Goal: Task Accomplishment & Management: Manage account settings

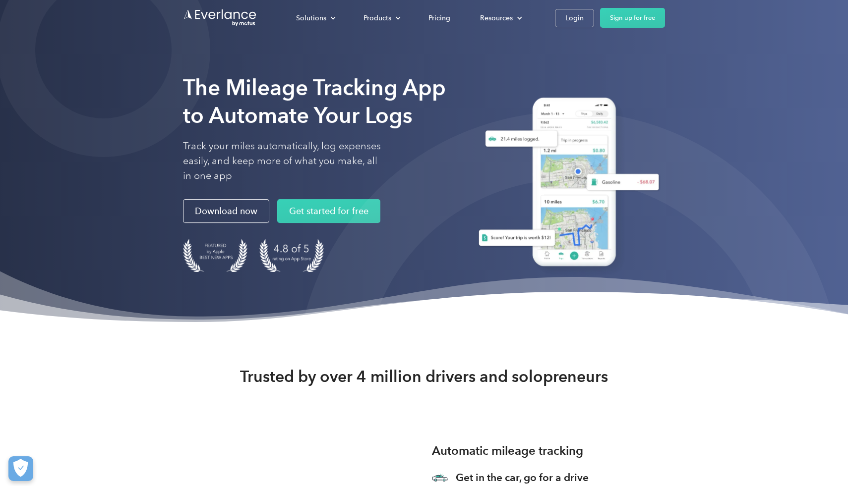
click at [438, 66] on div "The Mileage Tracking App to Automate Your Logs Track your miles automatically, …" at bounding box center [424, 175] width 482 height 224
click at [581, 9] on link "Login" at bounding box center [574, 18] width 39 height 18
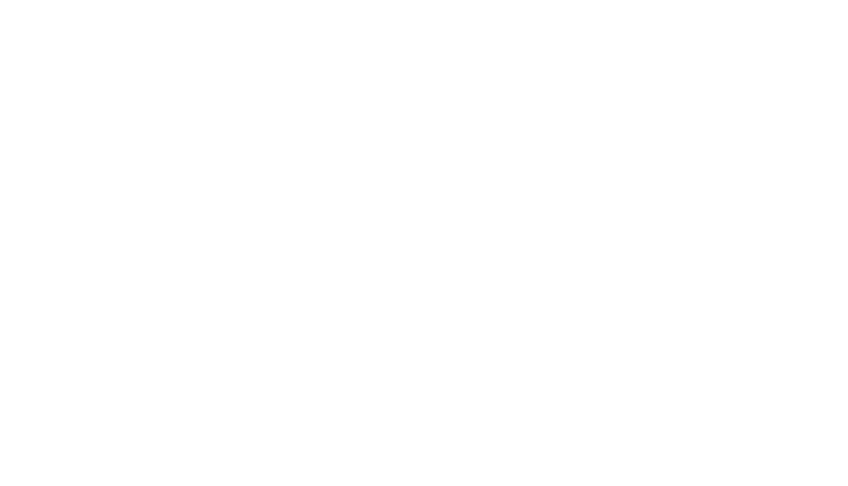
click at [479, 126] on html at bounding box center [421, 243] width 843 height 486
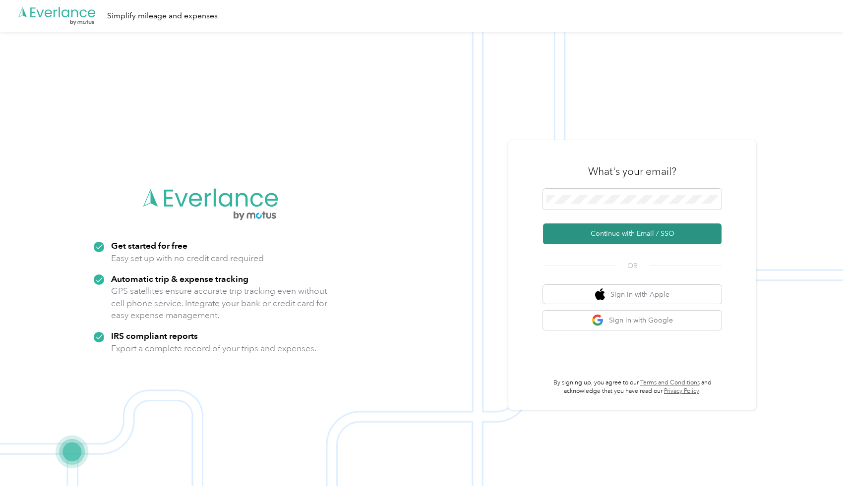
click at [633, 244] on button "Continue with Email / SSO" at bounding box center [632, 234] width 178 height 21
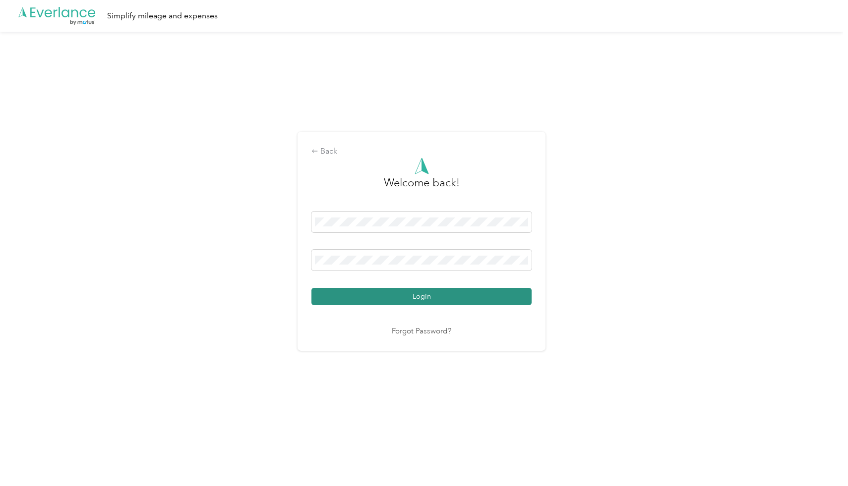
click at [422, 296] on button "Login" at bounding box center [421, 296] width 220 height 17
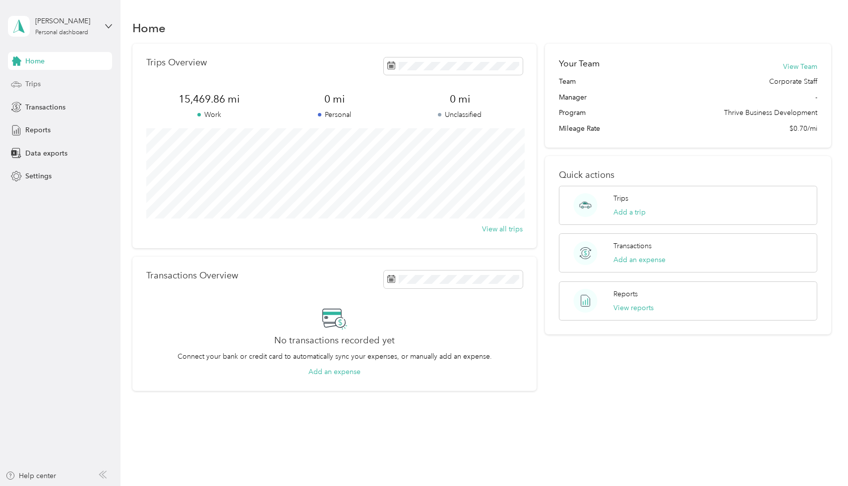
click at [77, 85] on div "Trips" at bounding box center [60, 84] width 104 height 18
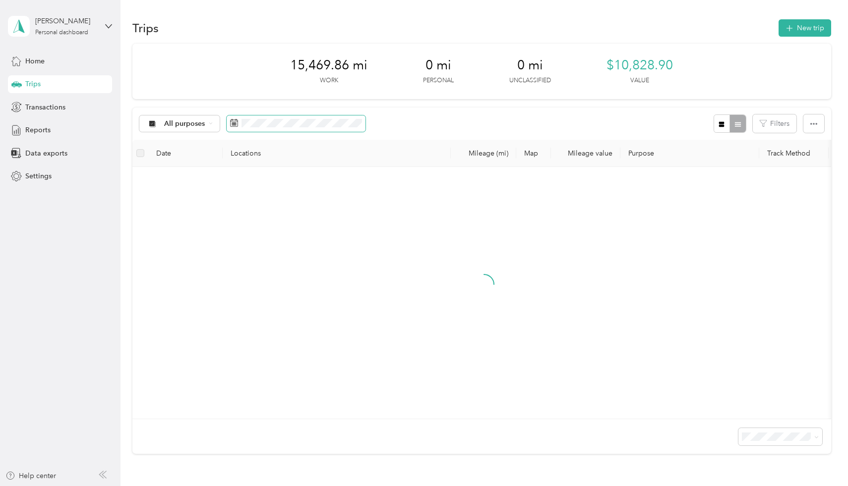
click at [281, 117] on span at bounding box center [296, 124] width 139 height 17
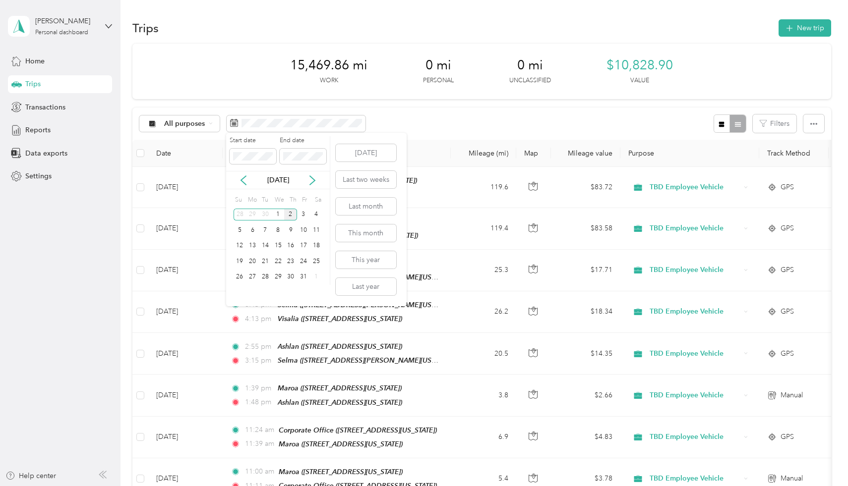
click at [239, 185] on div "[DATE]" at bounding box center [278, 180] width 104 height 18
click at [238, 181] on icon at bounding box center [243, 180] width 10 height 10
click at [265, 245] on div "16" at bounding box center [265, 246] width 13 height 12
click at [261, 277] on div "30" at bounding box center [265, 277] width 13 height 12
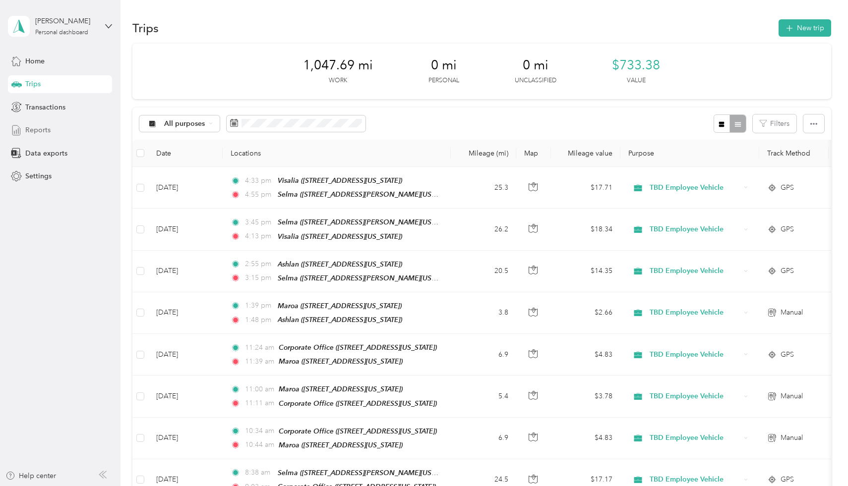
click at [55, 132] on div "Reports" at bounding box center [60, 130] width 104 height 18
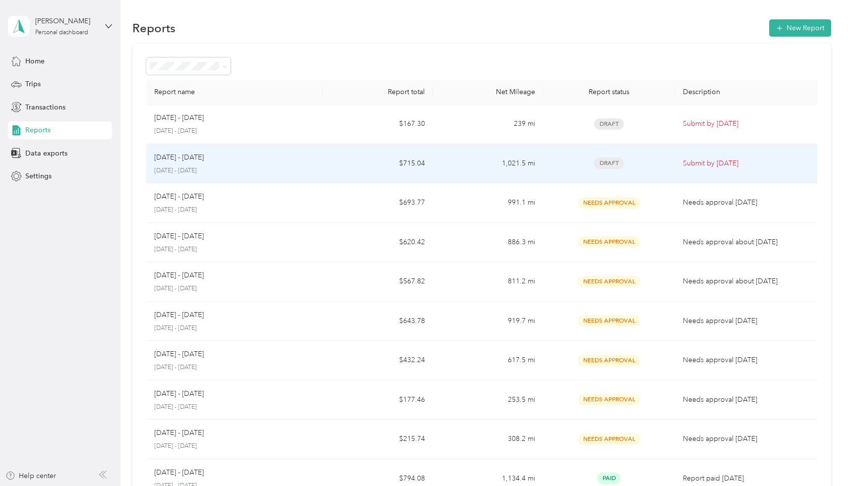
click at [683, 151] on td "Submit by [DATE]" at bounding box center [748, 164] width 147 height 40
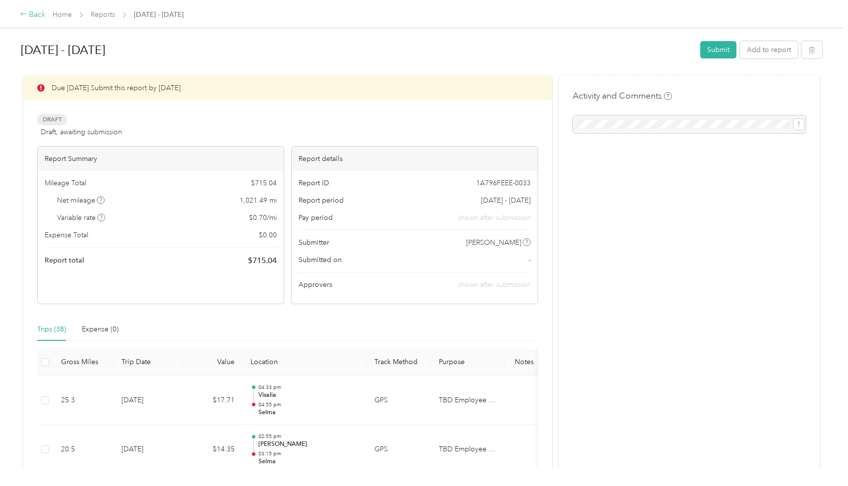
click at [35, 11] on div "Back" at bounding box center [33, 15] width 26 height 12
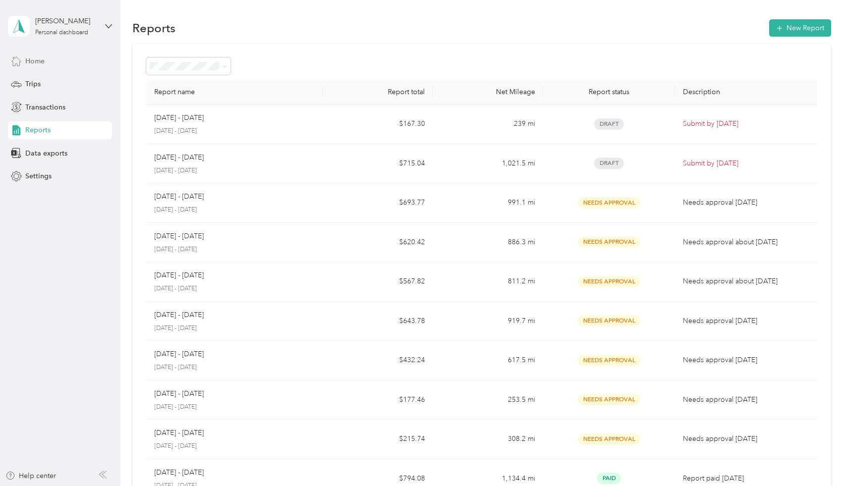
click at [59, 58] on div "Home" at bounding box center [60, 61] width 104 height 18
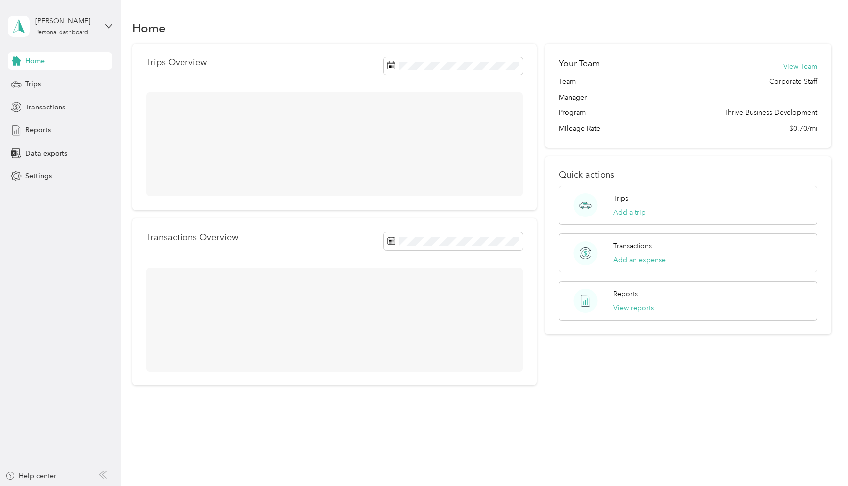
click at [53, 62] on div "Home" at bounding box center [60, 61] width 104 height 18
click at [66, 88] on div "Trips" at bounding box center [60, 84] width 104 height 18
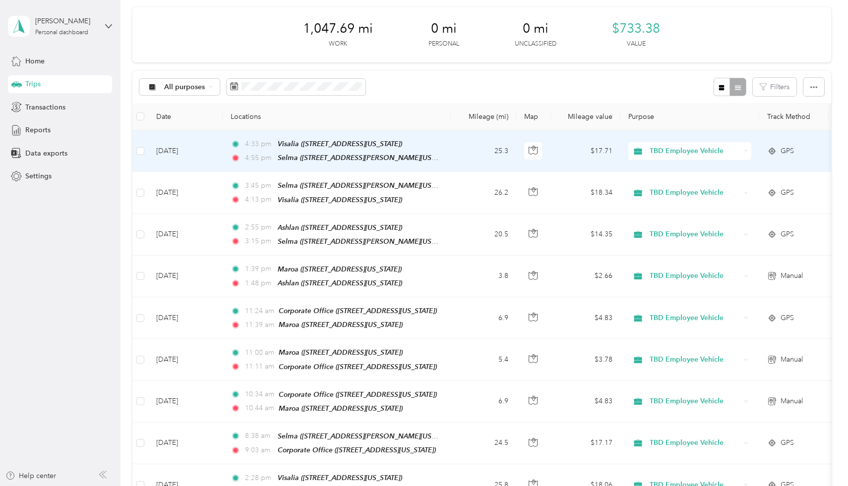
scroll to position [41, 0]
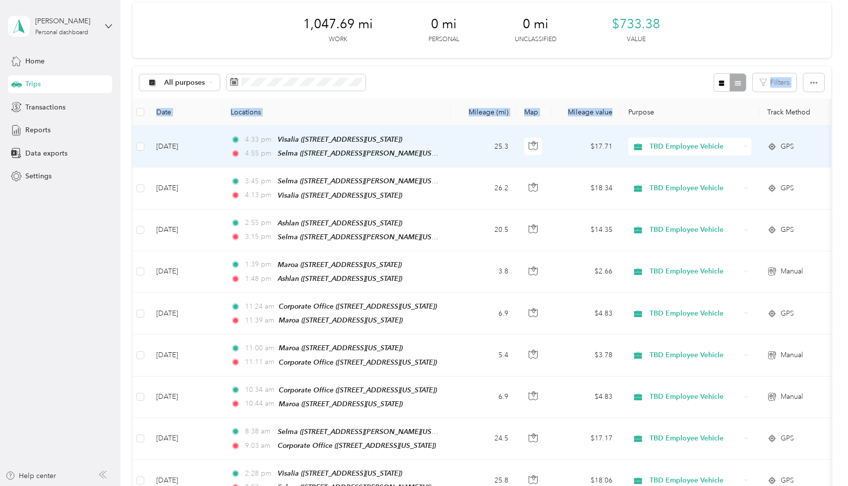
drag, startPoint x: 608, startPoint y: 125, endPoint x: 534, endPoint y: 80, distance: 87.2
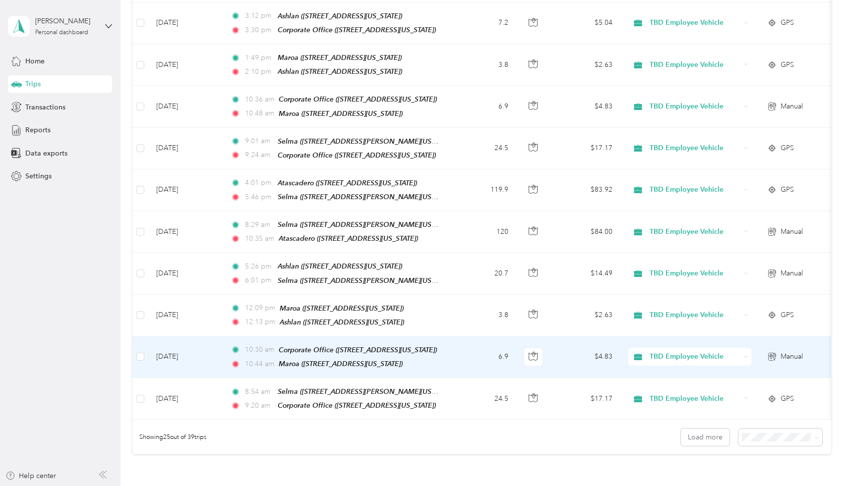
scroll to position [884, 0]
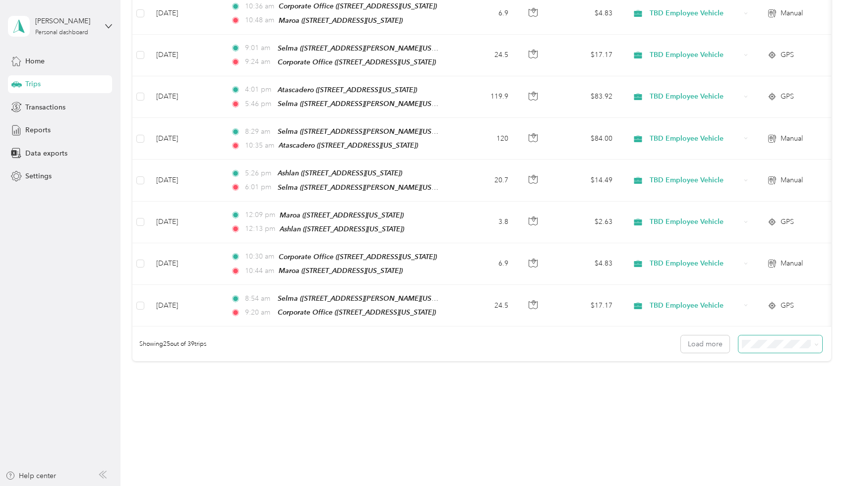
click at [762, 338] on span at bounding box center [780, 344] width 84 height 17
click at [764, 336] on span at bounding box center [780, 344] width 84 height 17
click at [791, 336] on span at bounding box center [780, 344] width 84 height 17
click at [818, 343] on icon at bounding box center [816, 345] width 4 height 4
click at [786, 381] on span "100 per load" at bounding box center [770, 385] width 41 height 8
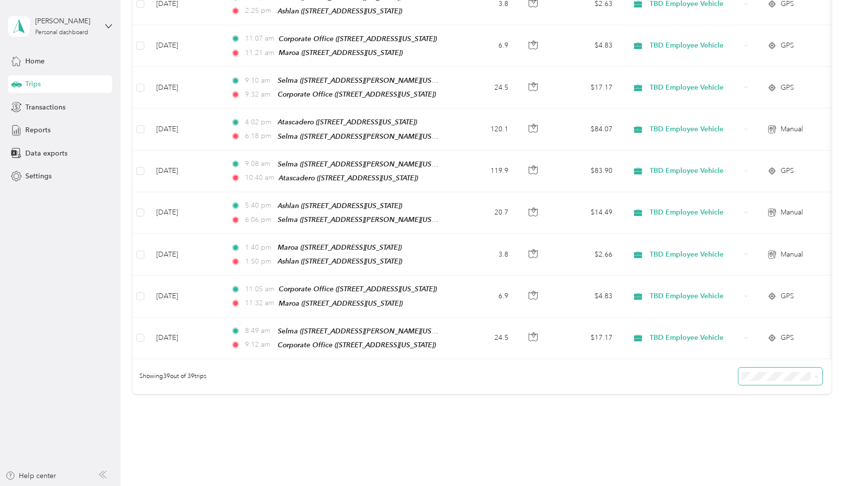
scroll to position [1462, 0]
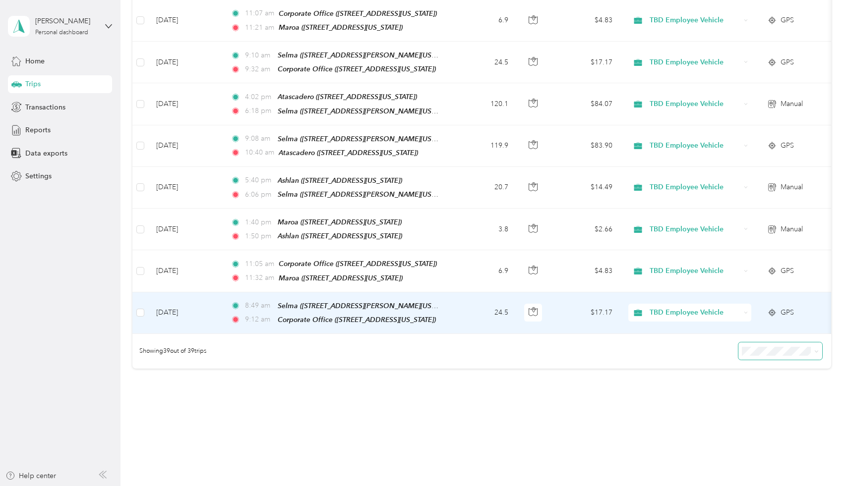
click at [173, 294] on td "[DATE]" at bounding box center [185, 313] width 74 height 42
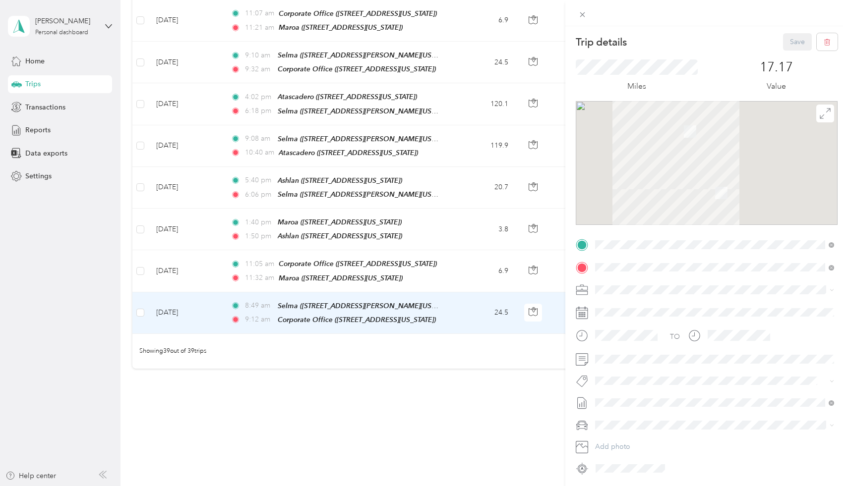
scroll to position [17, 0]
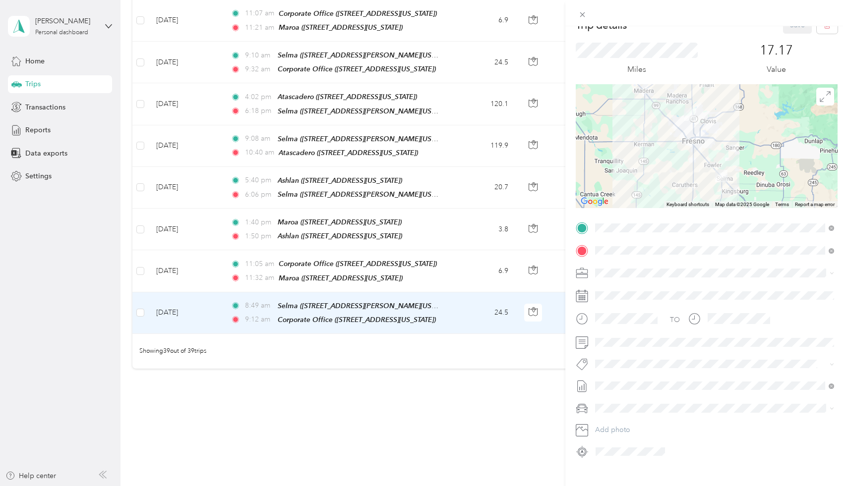
click at [165, 254] on div "Trip details Save This trip cannot be edited because it is either under review,…" at bounding box center [424, 243] width 848 height 486
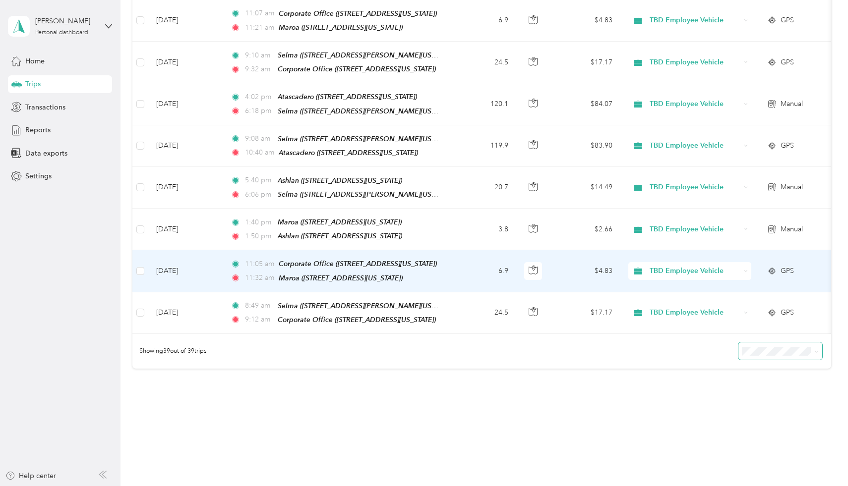
click at [181, 252] on td "[DATE]" at bounding box center [185, 271] width 74 height 42
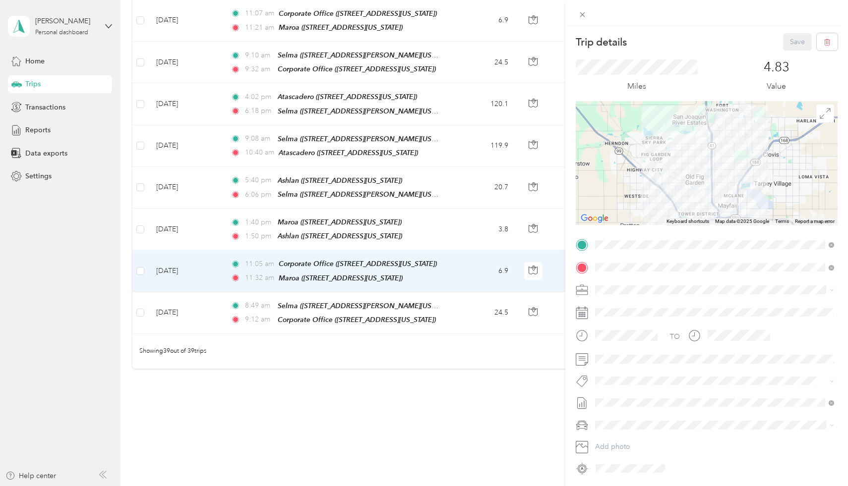
click at [191, 207] on div "Trip details Save This trip cannot be edited because it is either under review,…" at bounding box center [424, 243] width 848 height 486
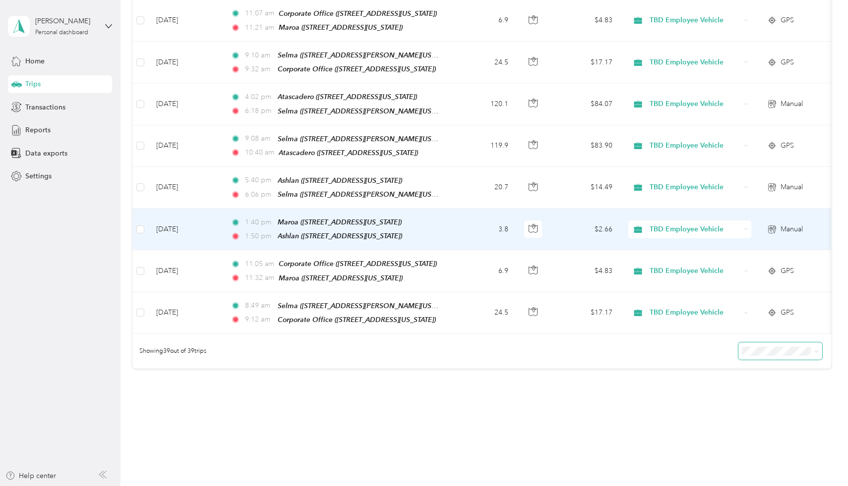
click at [191, 209] on td "[DATE]" at bounding box center [185, 230] width 74 height 42
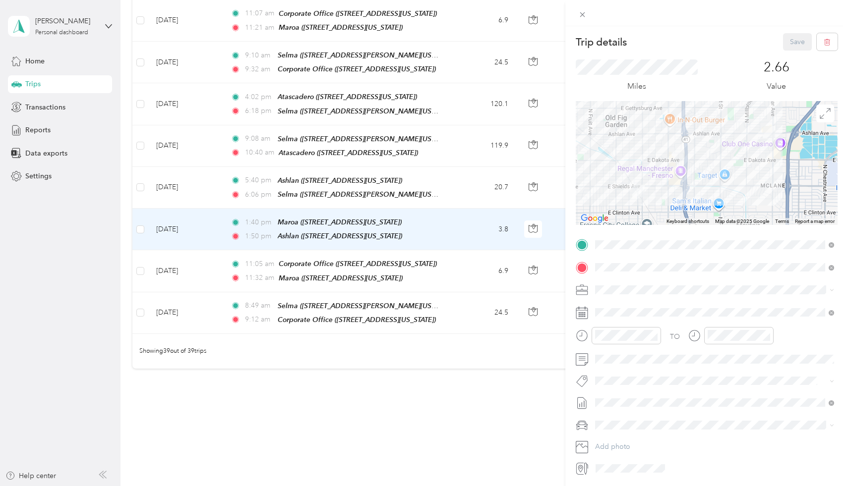
click at [187, 173] on div "Trip details Save This trip cannot be edited because it is either under review,…" at bounding box center [424, 243] width 848 height 486
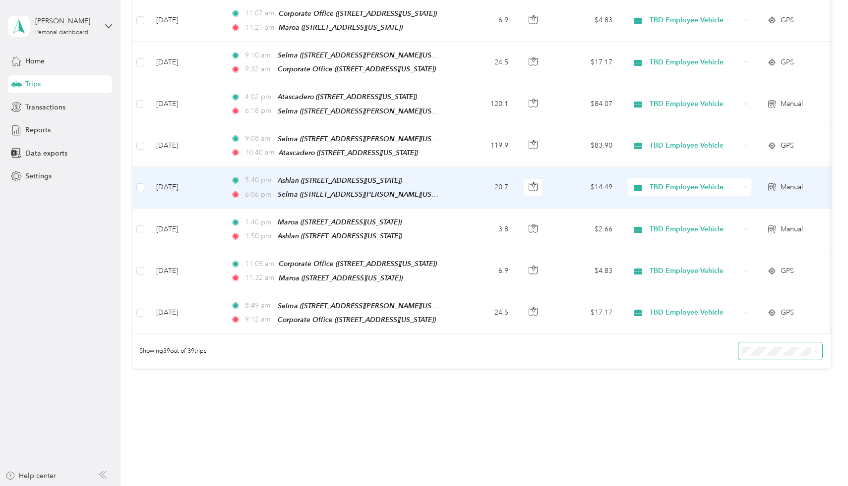
click at [187, 169] on td "[DATE]" at bounding box center [185, 188] width 74 height 42
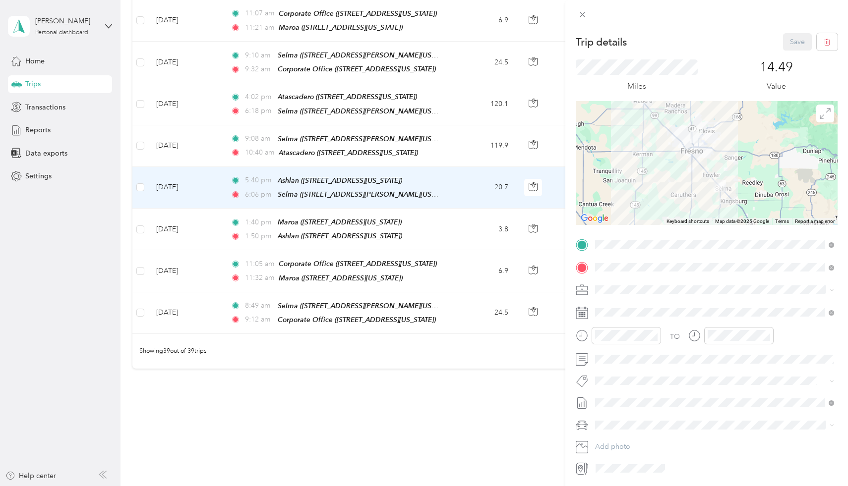
click at [185, 128] on div "Trip details Save This trip cannot be edited because it is either under review,…" at bounding box center [424, 243] width 848 height 486
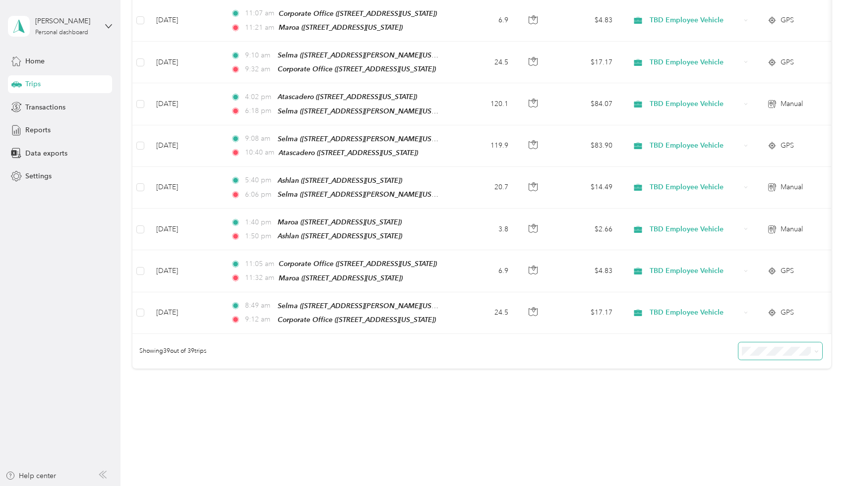
click at [185, 129] on div at bounding box center [424, 243] width 848 height 486
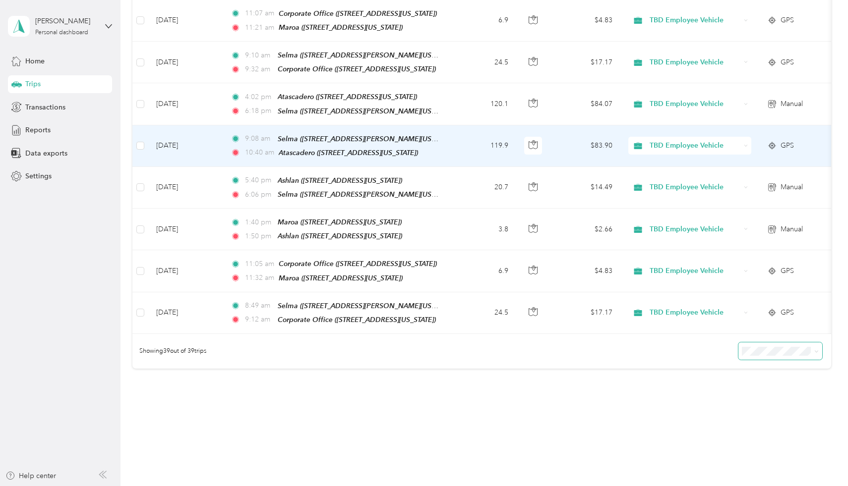
click at [185, 129] on td "[DATE]" at bounding box center [185, 146] width 74 height 42
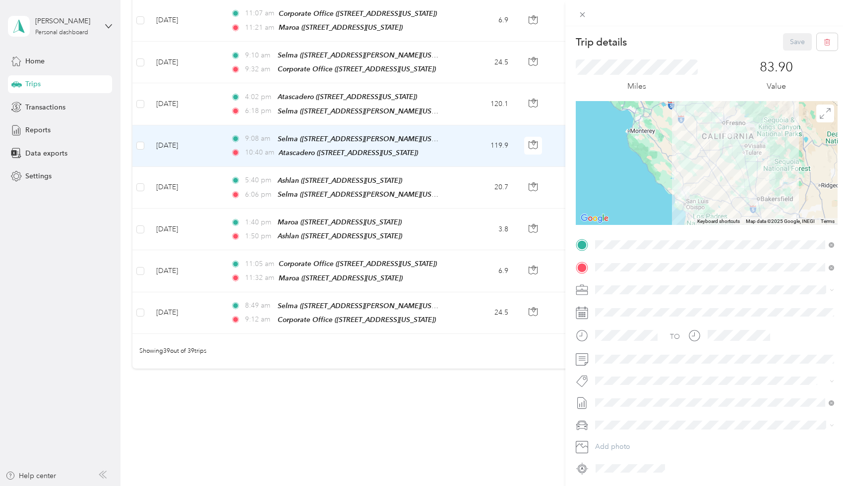
click at [182, 92] on div "Trip details Save This trip cannot be edited because it is either under review,…" at bounding box center [424, 243] width 848 height 486
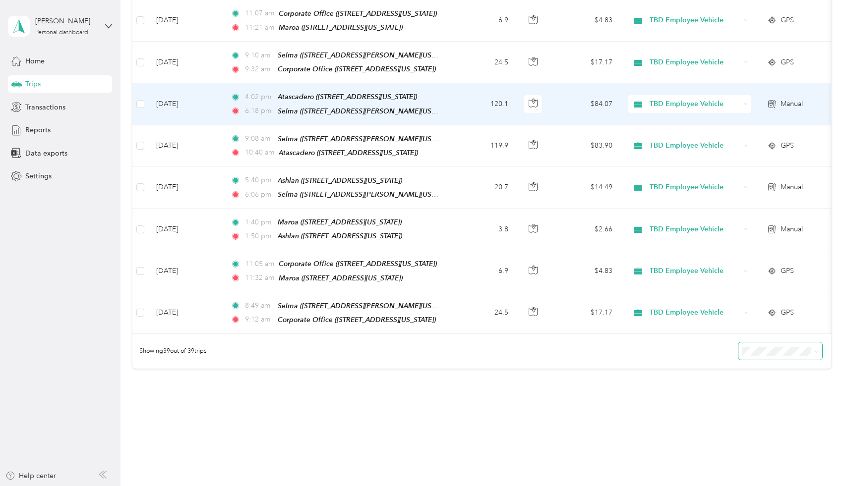
click at [182, 92] on td "[DATE]" at bounding box center [185, 104] width 74 height 42
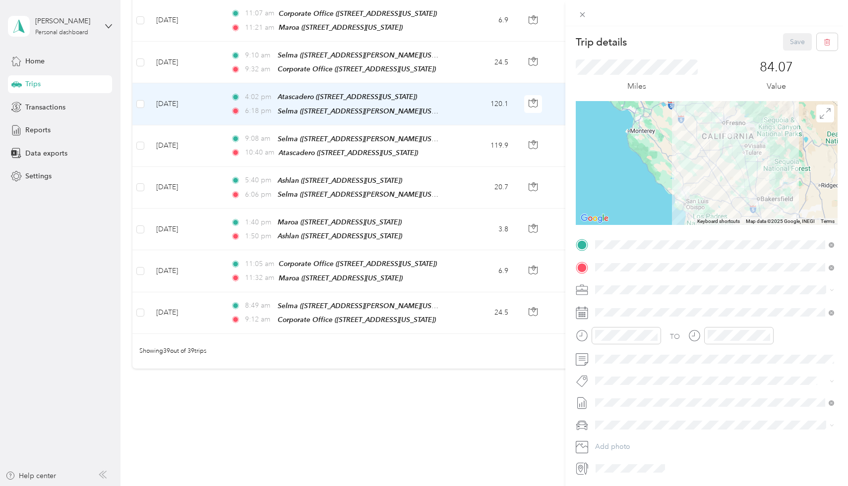
click at [187, 132] on div "Trip details Save This trip cannot be edited because it is either under review,…" at bounding box center [424, 243] width 848 height 486
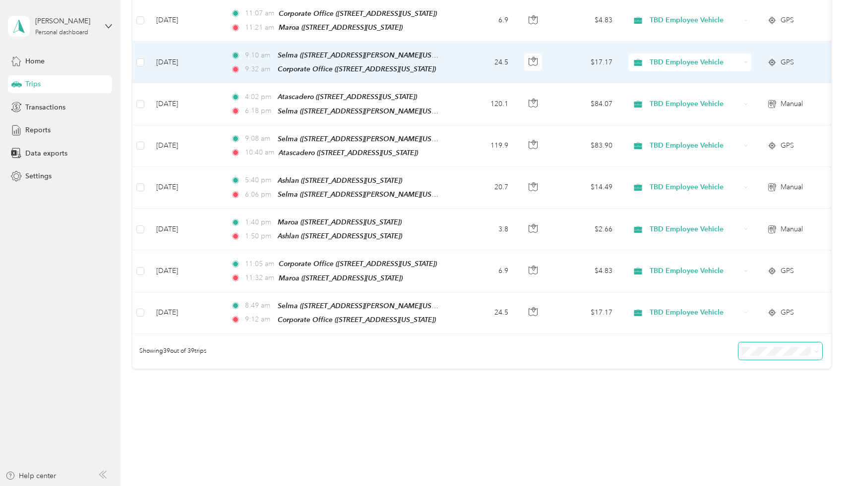
click at [177, 57] on td "[DATE]" at bounding box center [185, 63] width 74 height 42
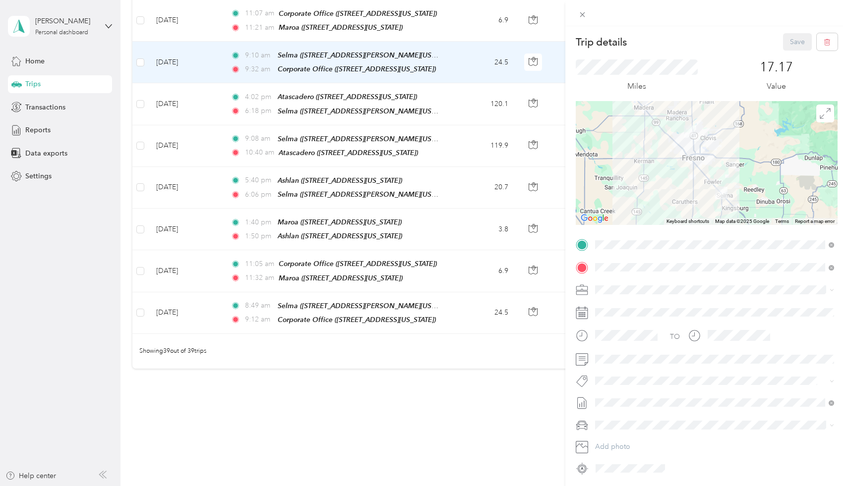
click at [203, 325] on div "Trip details Save This trip cannot be edited because it is either under review,…" at bounding box center [424, 243] width 848 height 486
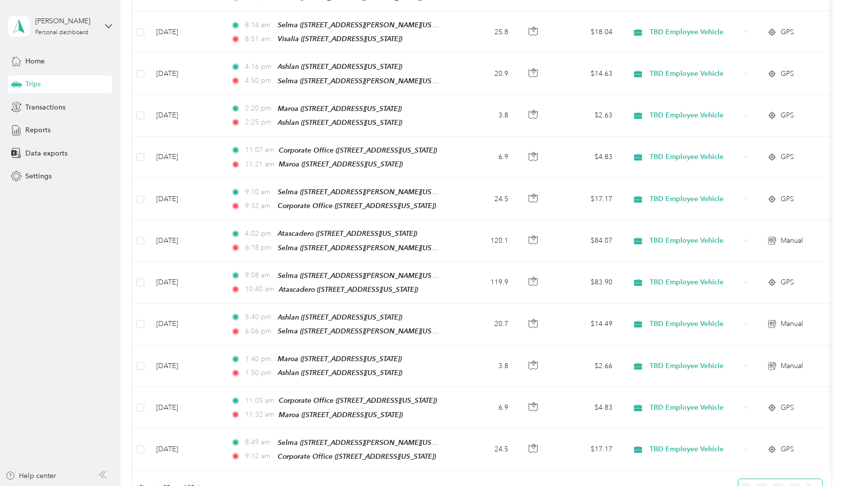
scroll to position [1209, 0]
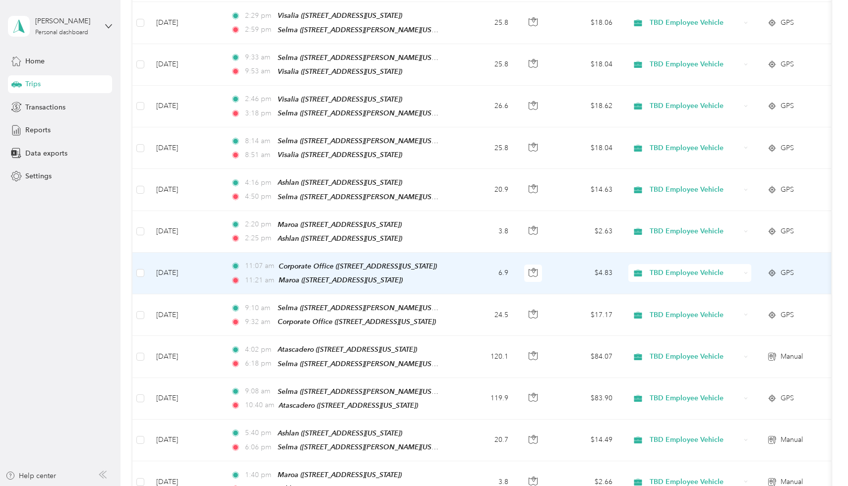
click at [186, 253] on td "[DATE]" at bounding box center [185, 274] width 74 height 42
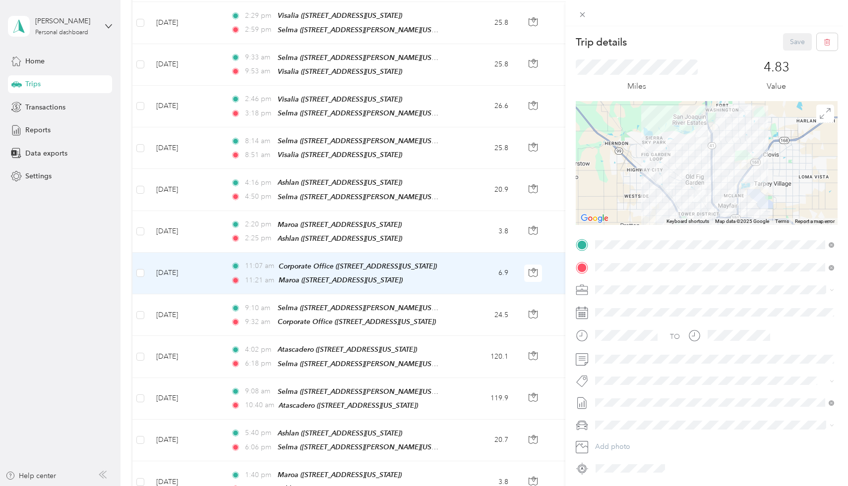
click at [180, 204] on div "Trip details Save This trip cannot be edited because it is either under review,…" at bounding box center [424, 243] width 848 height 486
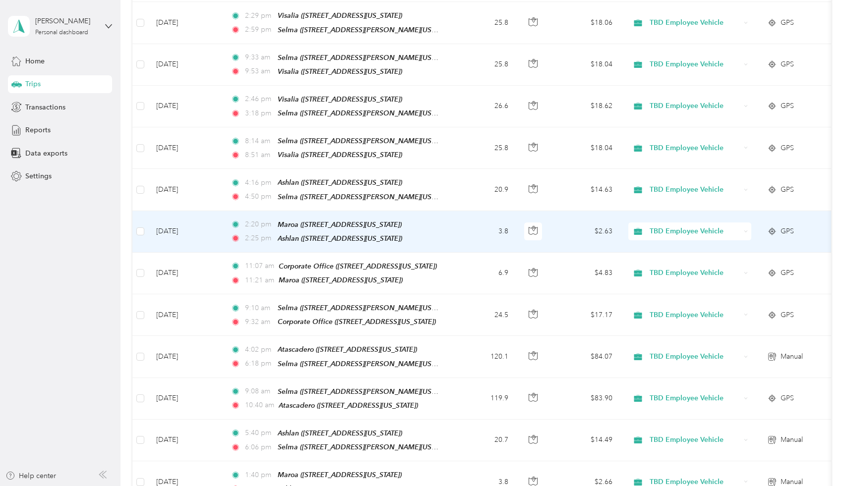
click at [178, 214] on td "[DATE]" at bounding box center [185, 232] width 74 height 42
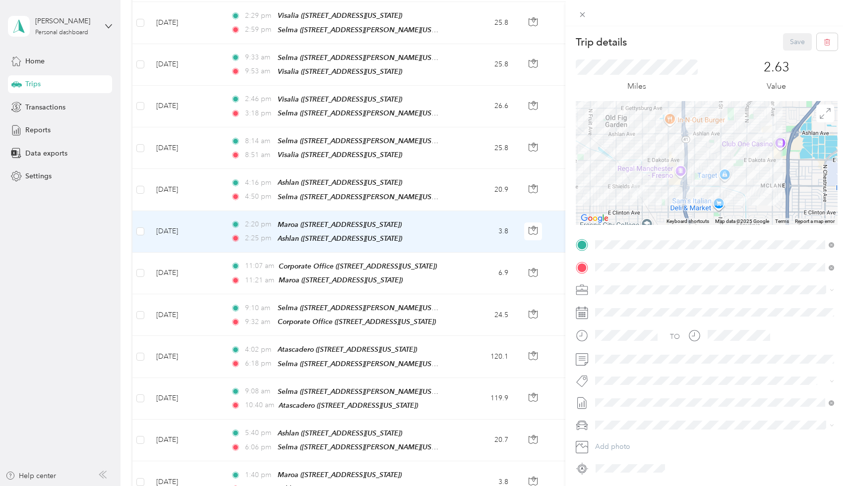
click at [174, 173] on div "Trip details Save This trip cannot be edited because it is either under review,…" at bounding box center [424, 243] width 848 height 486
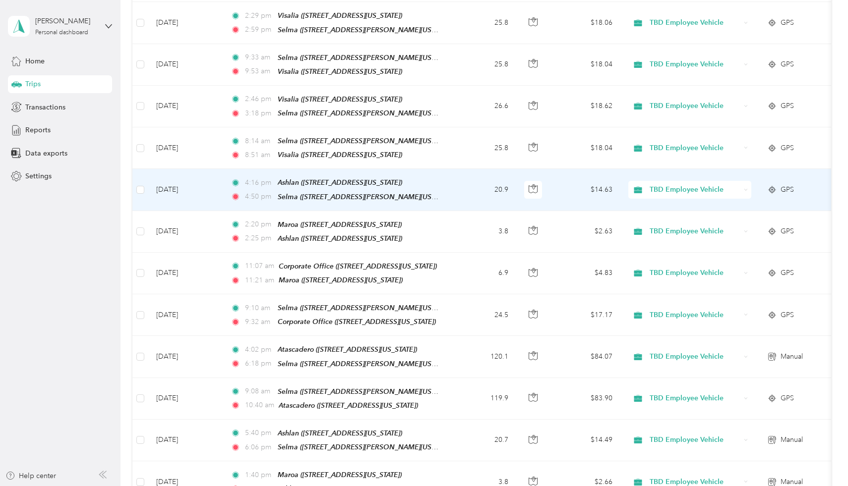
click at [174, 173] on td "[DATE]" at bounding box center [185, 190] width 74 height 42
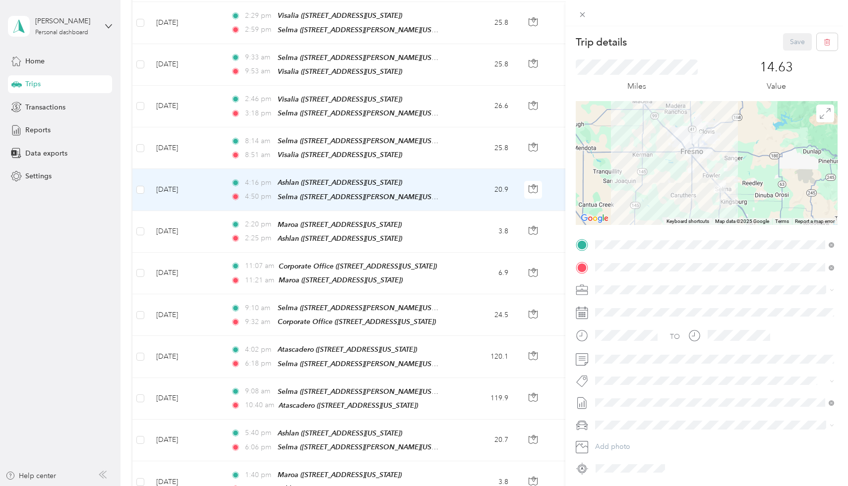
click at [180, 134] on div "Trip details Save This trip cannot be edited because it is either under review,…" at bounding box center [424, 243] width 848 height 486
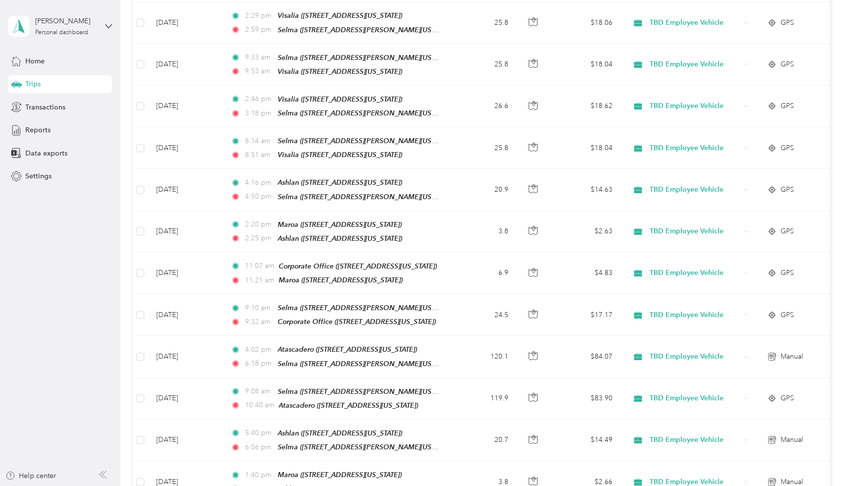
click at [180, 134] on td "[DATE]" at bounding box center [185, 148] width 74 height 42
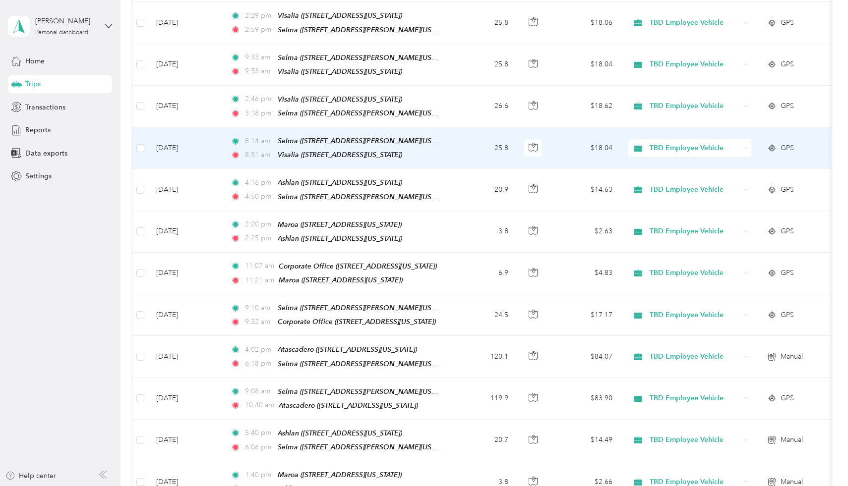
click at [180, 486] on div at bounding box center [421, 486] width 843 height 0
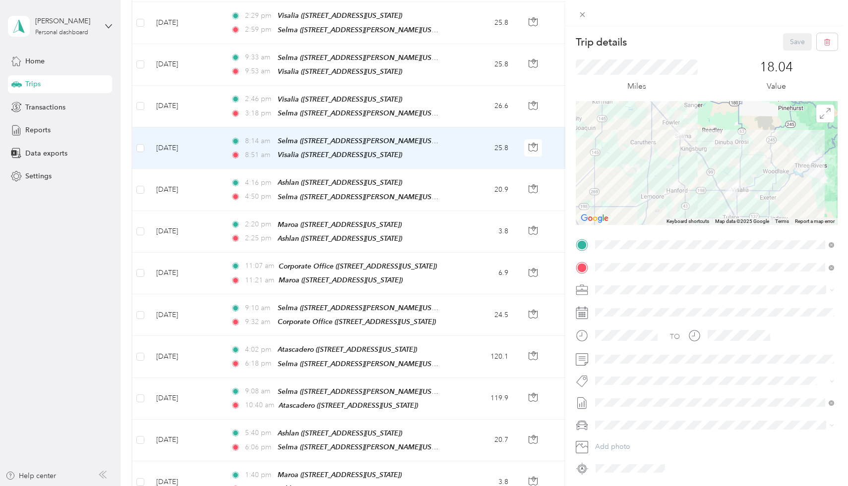
click at [181, 80] on div "Trip details Save This trip cannot be edited because it is either under review,…" at bounding box center [424, 243] width 848 height 486
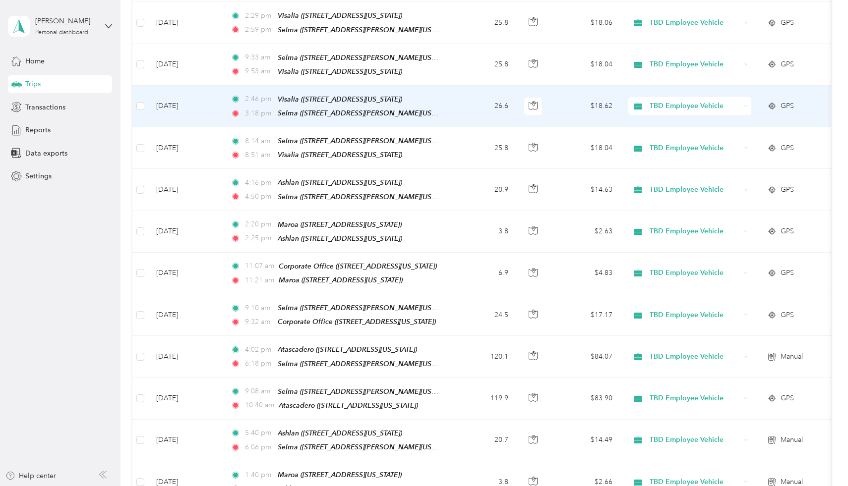
click at [181, 86] on td "[DATE]" at bounding box center [185, 107] width 74 height 42
click at [181, 486] on div at bounding box center [421, 486] width 843 height 0
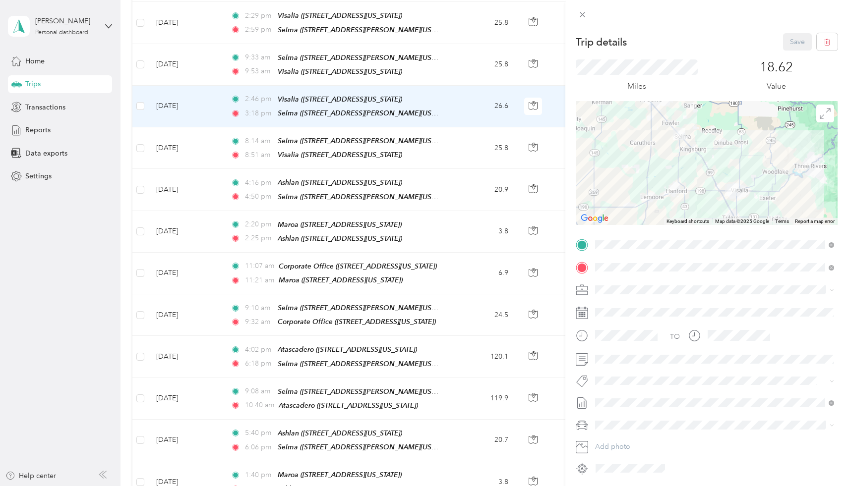
click at [183, 65] on div "Trip details Save This trip cannot be edited because it is either under review,…" at bounding box center [424, 243] width 848 height 486
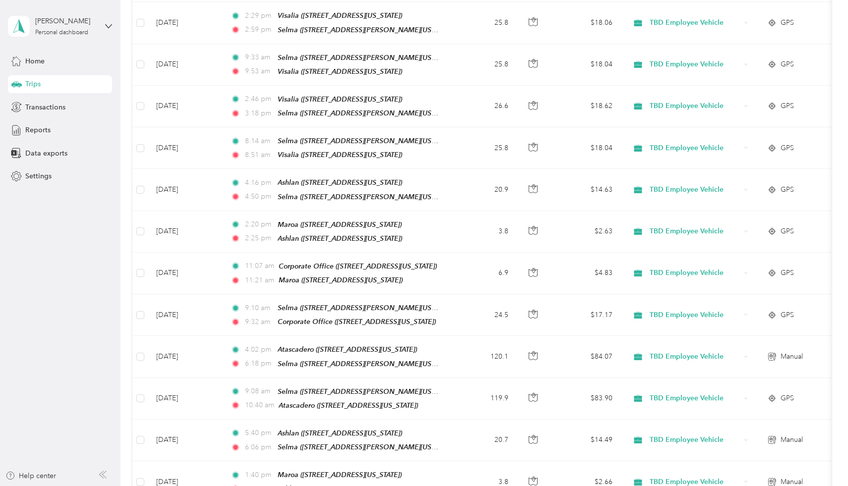
click at [183, 65] on div at bounding box center [424, 243] width 848 height 486
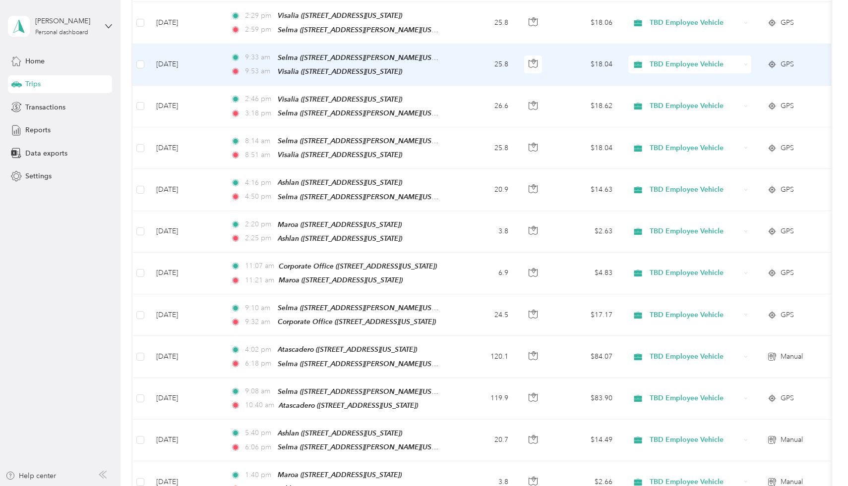
click at [185, 56] on td "[DATE]" at bounding box center [185, 65] width 74 height 42
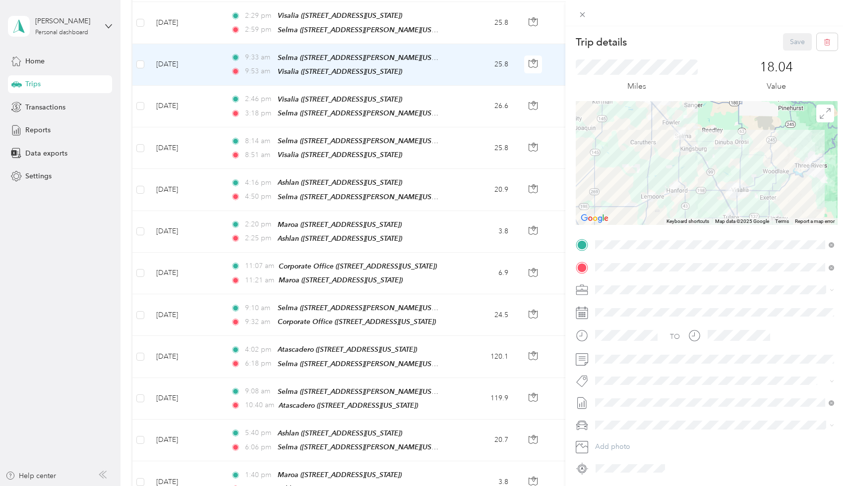
click at [103, 219] on div "Trip details Save This trip cannot be edited because it is either under review,…" at bounding box center [424, 243] width 848 height 486
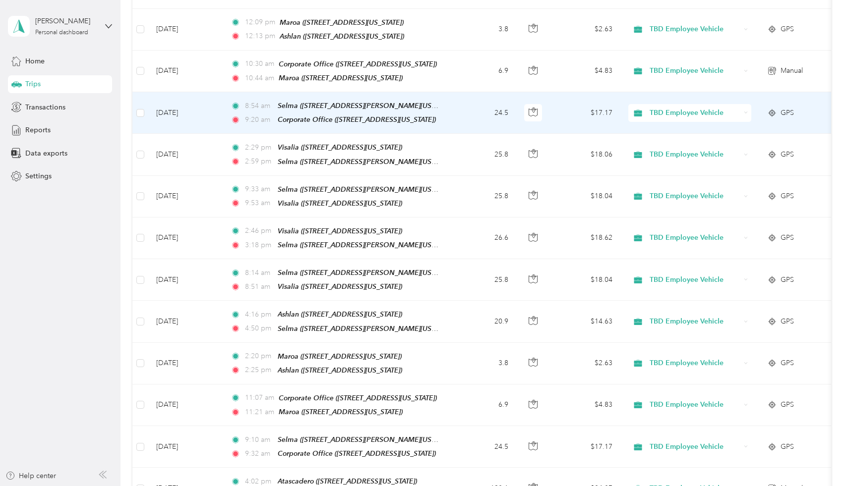
scroll to position [1061, 0]
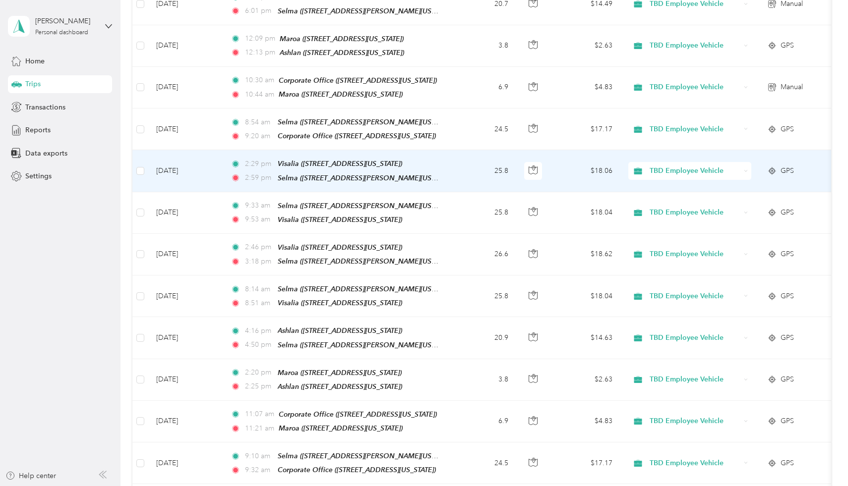
click at [179, 163] on td "[DATE]" at bounding box center [185, 171] width 74 height 42
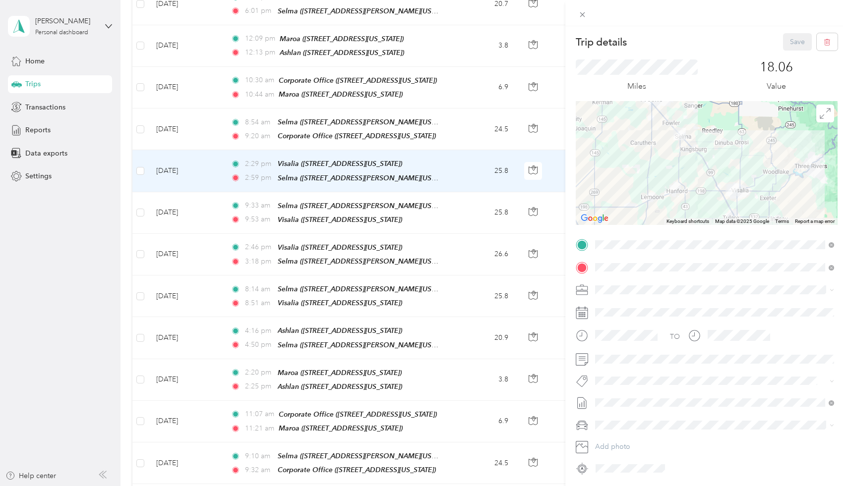
click at [176, 132] on div "Trip details Save This trip cannot be edited because it is either under review,…" at bounding box center [424, 243] width 848 height 486
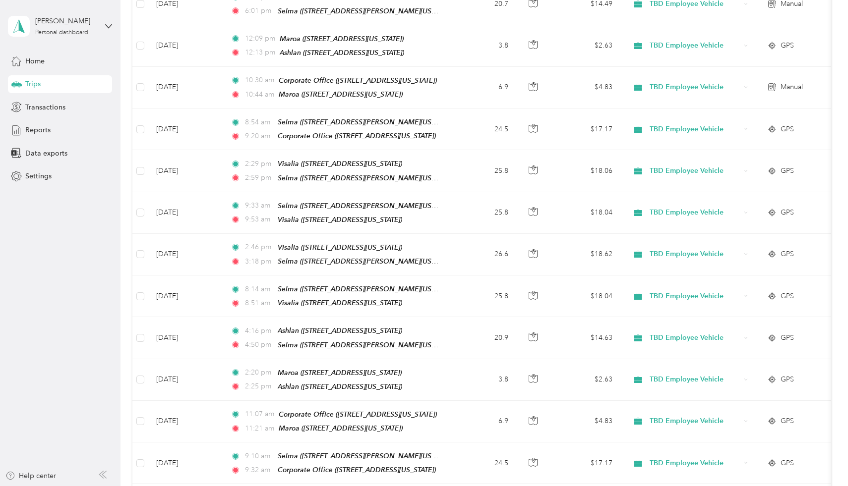
click at [176, 120] on td "[DATE]" at bounding box center [185, 130] width 74 height 42
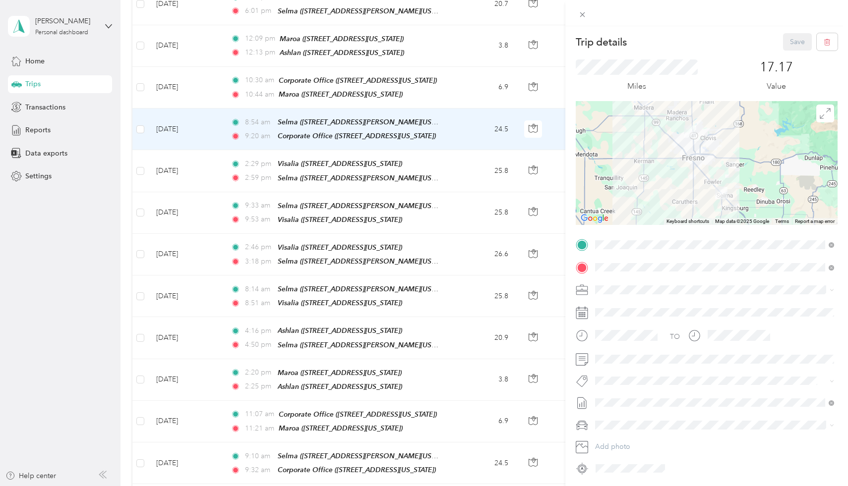
click at [177, 75] on div "Trip details Save This trip cannot be edited because it is either under review,…" at bounding box center [424, 243] width 848 height 486
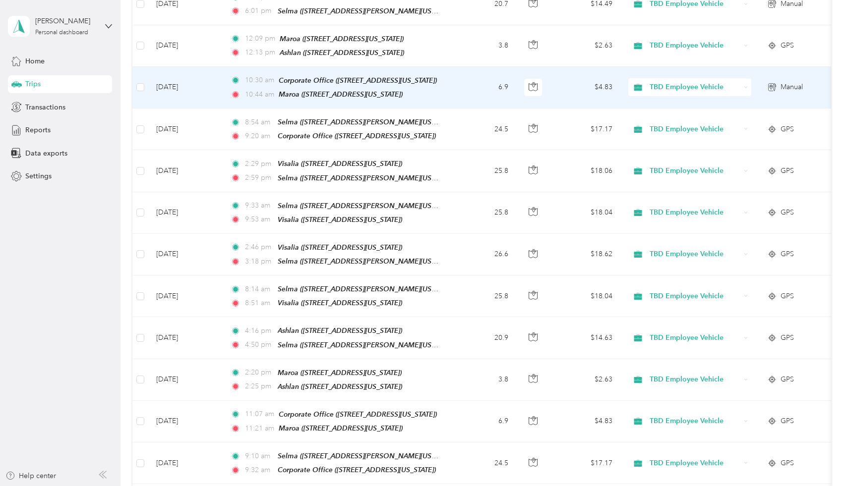
click at [177, 75] on td "[DATE]" at bounding box center [185, 88] width 74 height 42
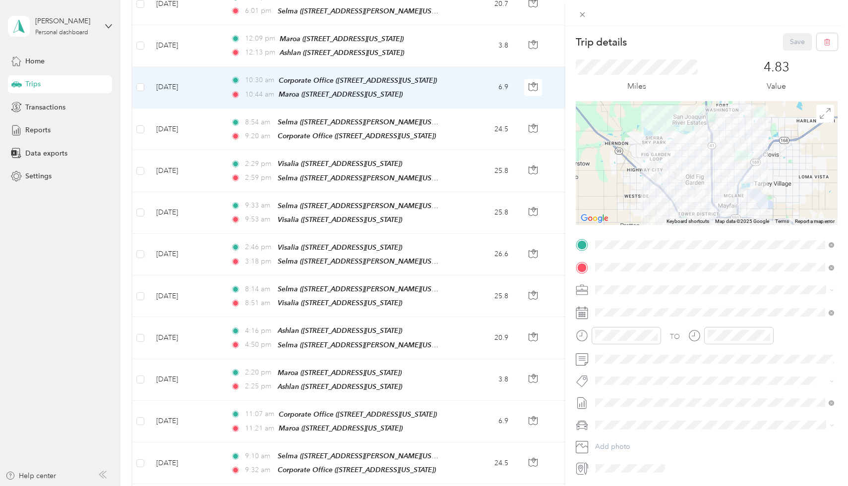
click at [172, 39] on div "Trip details Save This trip cannot be edited because it is either under review,…" at bounding box center [424, 243] width 848 height 486
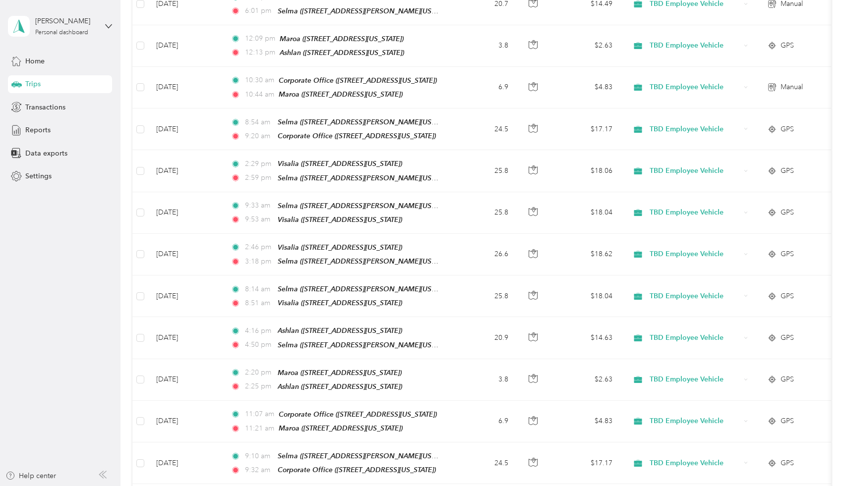
click at [172, 39] on div at bounding box center [424, 243] width 848 height 486
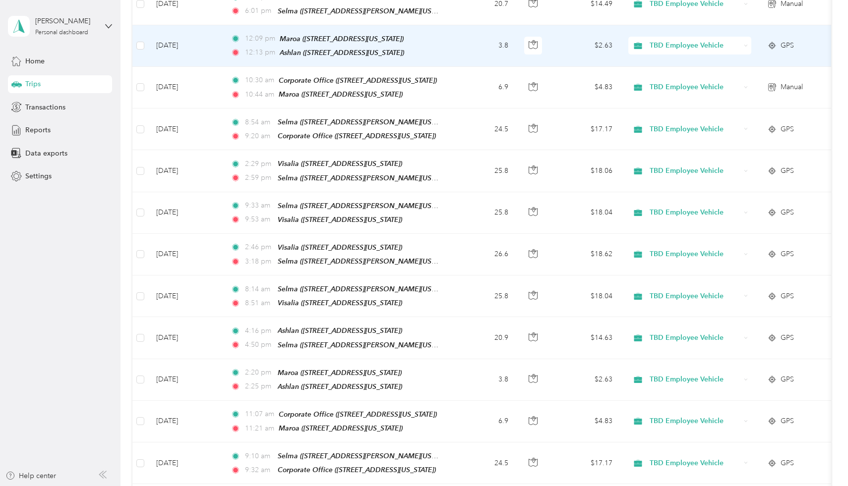
click at [174, 32] on td "[DATE]" at bounding box center [185, 46] width 74 height 42
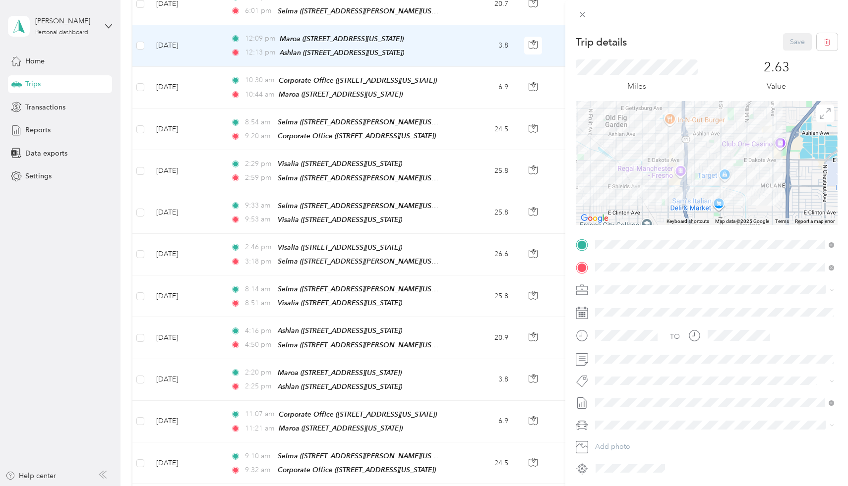
click at [115, 122] on div "Trip details Save This trip cannot be edited because it is either under review,…" at bounding box center [424, 243] width 848 height 486
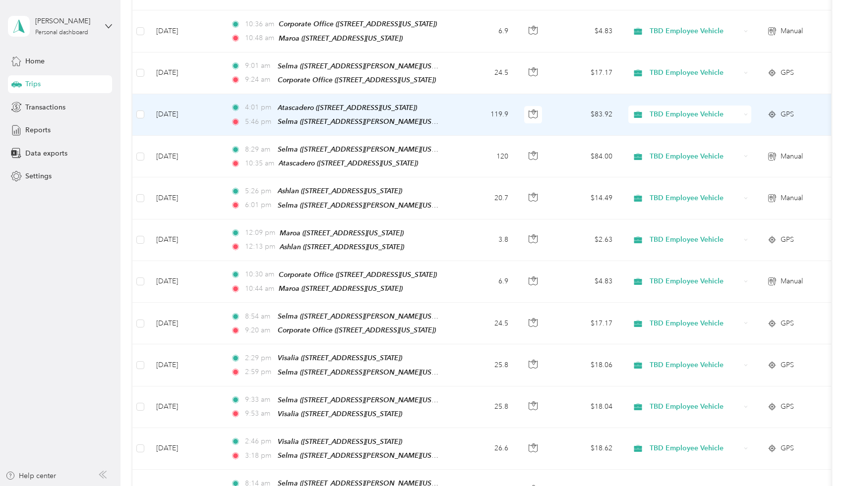
scroll to position [859, 0]
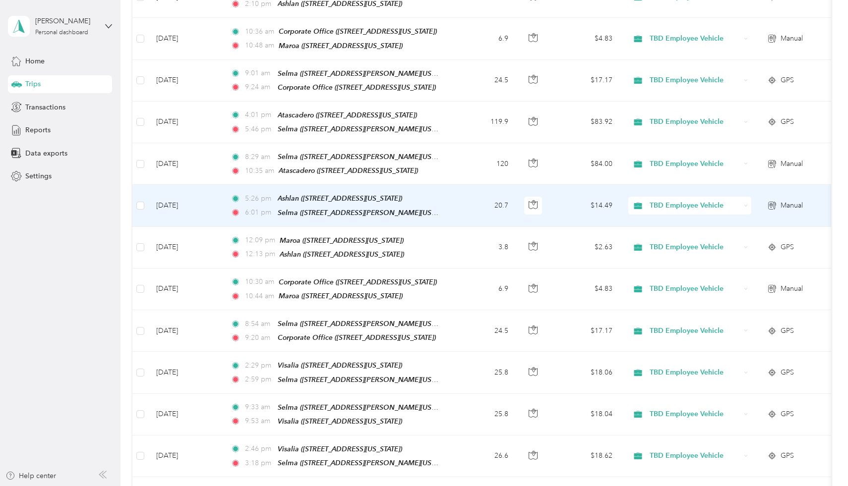
click at [186, 197] on td "[DATE]" at bounding box center [185, 206] width 74 height 42
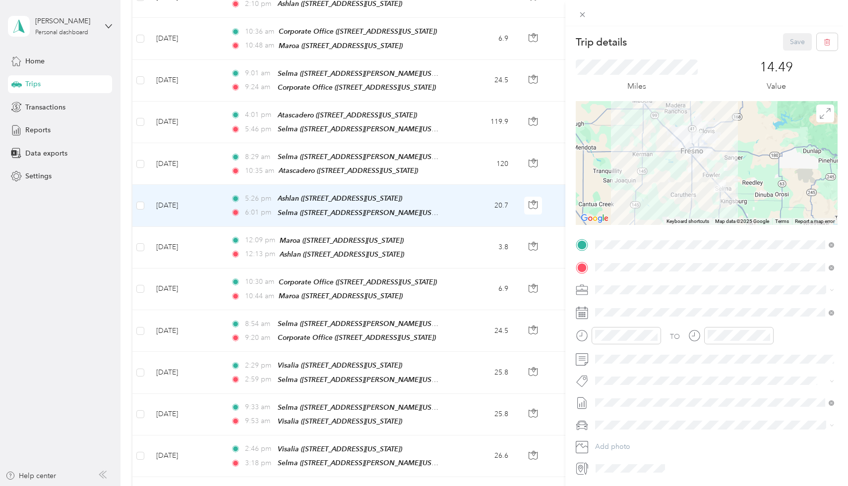
click at [185, 156] on div "Trip details Save This trip cannot be edited because it is either under review,…" at bounding box center [424, 243] width 848 height 486
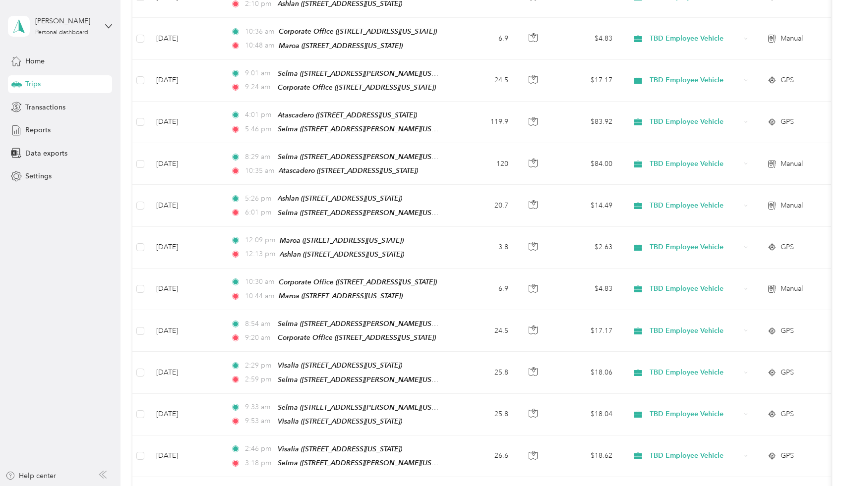
click at [185, 486] on div "Trip details Save This trip cannot be edited because it is either under review,…" at bounding box center [421, 486] width 843 height 0
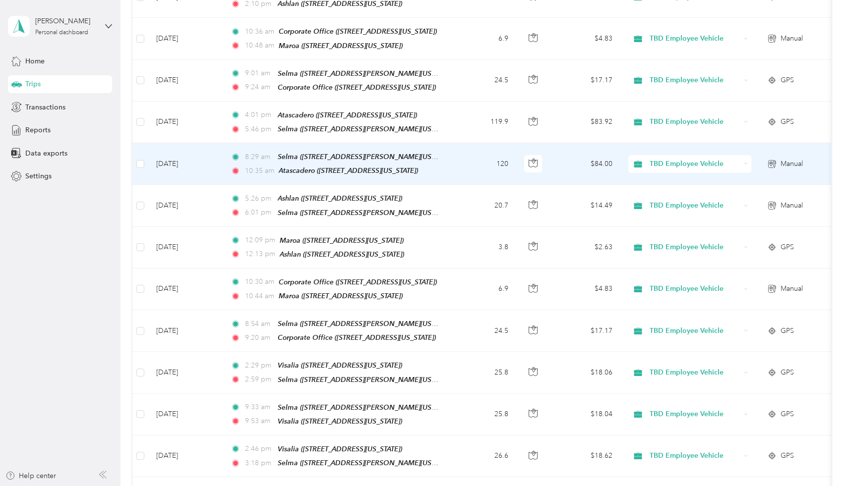
click at [185, 152] on td "[DATE]" at bounding box center [185, 164] width 74 height 42
click at [185, 486] on div at bounding box center [421, 486] width 843 height 0
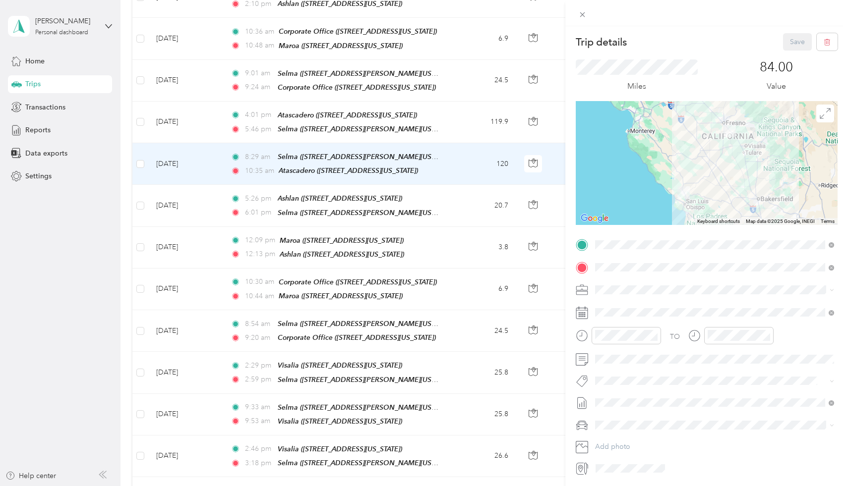
click at [169, 118] on div "Trip details Save This trip cannot be edited because it is either under review,…" at bounding box center [424, 243] width 848 height 486
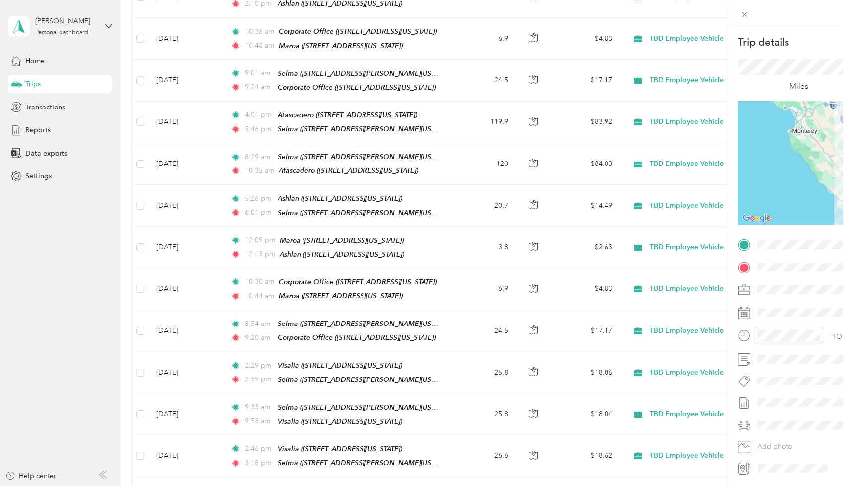
click at [169, 118] on div at bounding box center [424, 243] width 848 height 486
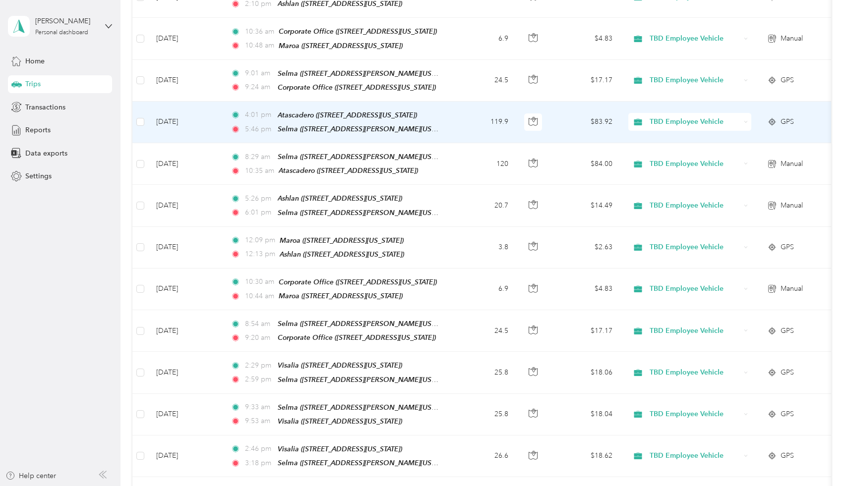
click at [169, 118] on td "[DATE]" at bounding box center [185, 123] width 74 height 42
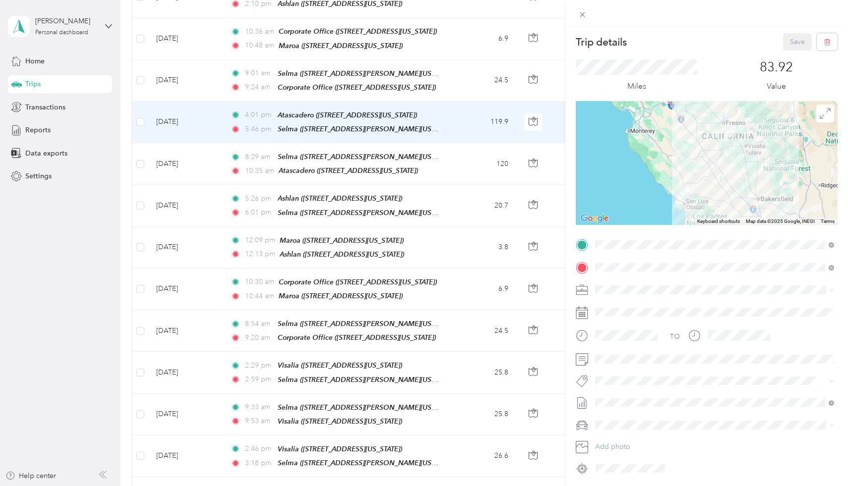
click at [175, 82] on div "Trip details Save This trip cannot be edited because it is either under review,…" at bounding box center [424, 243] width 848 height 486
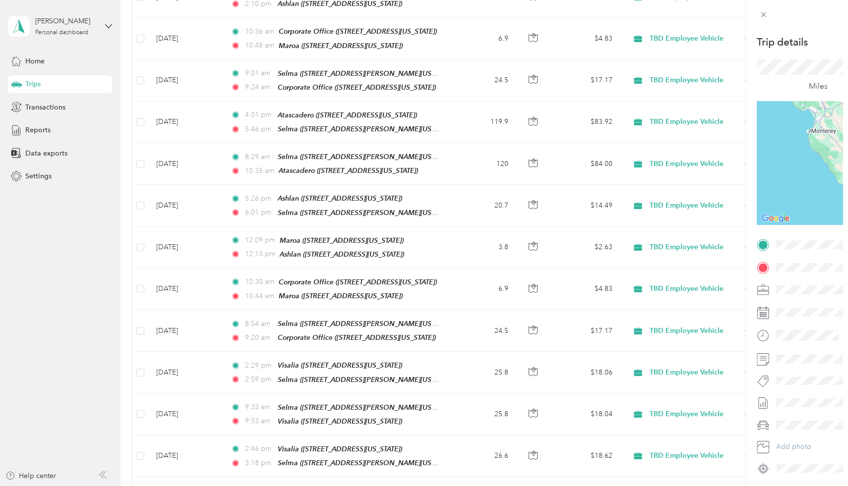
click at [175, 82] on div at bounding box center [424, 243] width 848 height 486
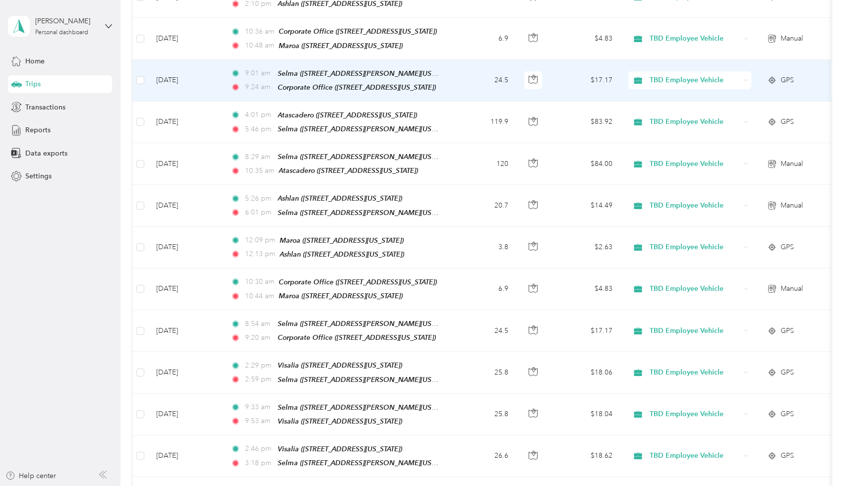
click at [177, 76] on td "[DATE]" at bounding box center [185, 81] width 74 height 42
click at [177, 486] on div at bounding box center [421, 486] width 843 height 0
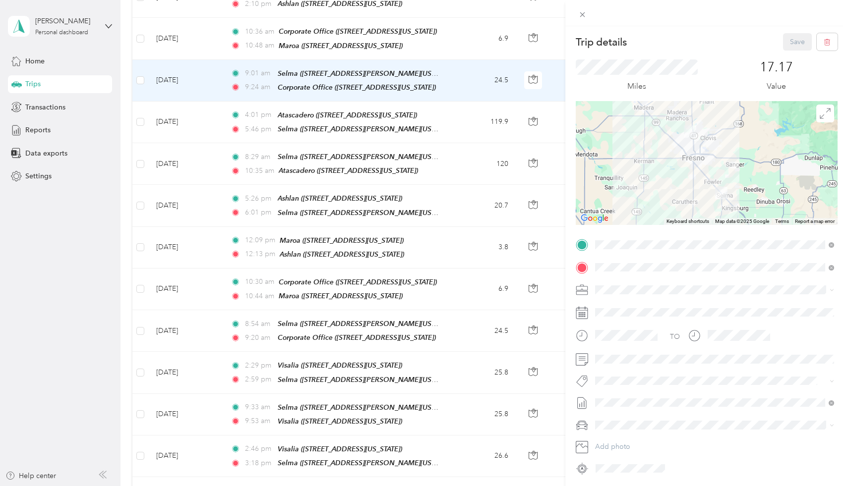
click at [174, 38] on div "Trip details Save This trip cannot be edited because it is either under review,…" at bounding box center [424, 243] width 848 height 486
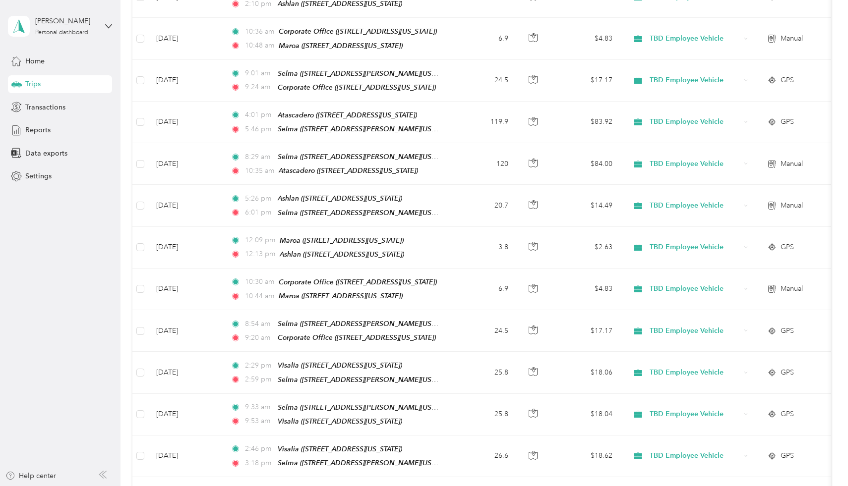
click at [174, 38] on div at bounding box center [424, 243] width 848 height 486
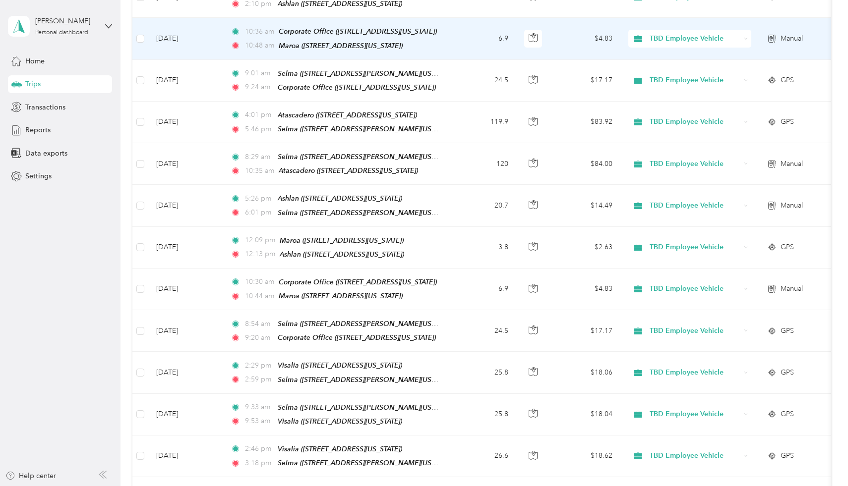
click at [174, 38] on td "[DATE]" at bounding box center [185, 39] width 74 height 42
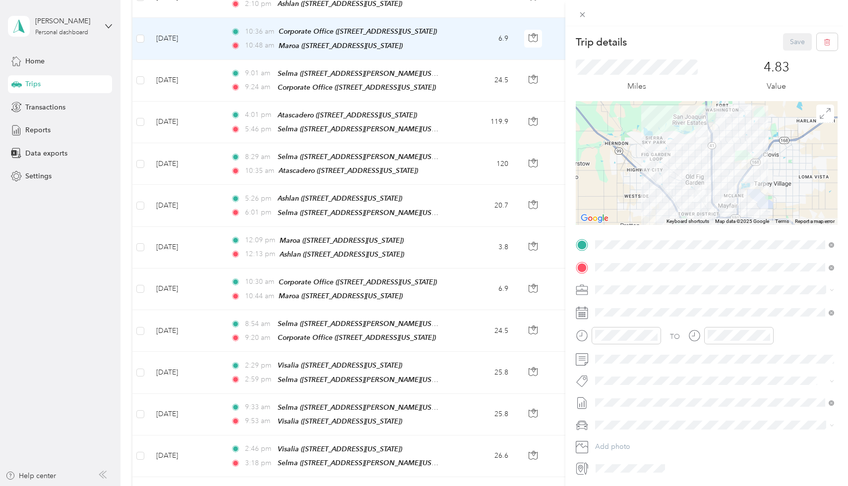
click at [111, 108] on div "Trip details Save This trip cannot be edited because it is either under review,…" at bounding box center [424, 243] width 848 height 486
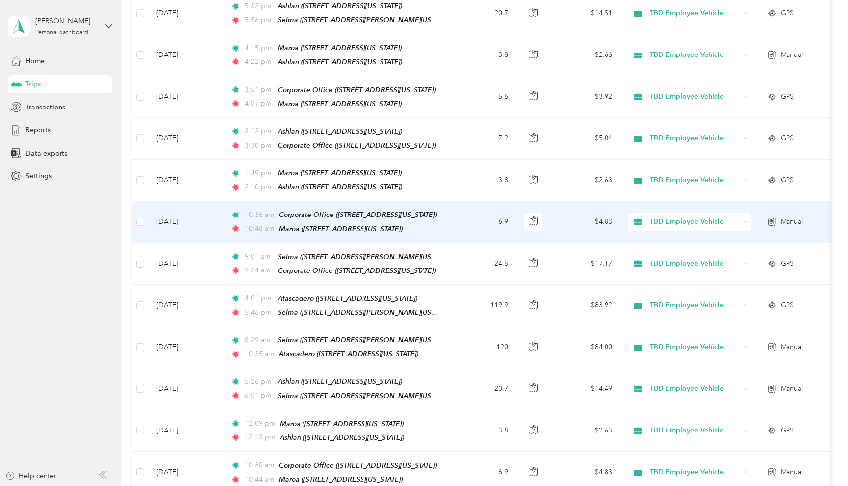
scroll to position [663, 0]
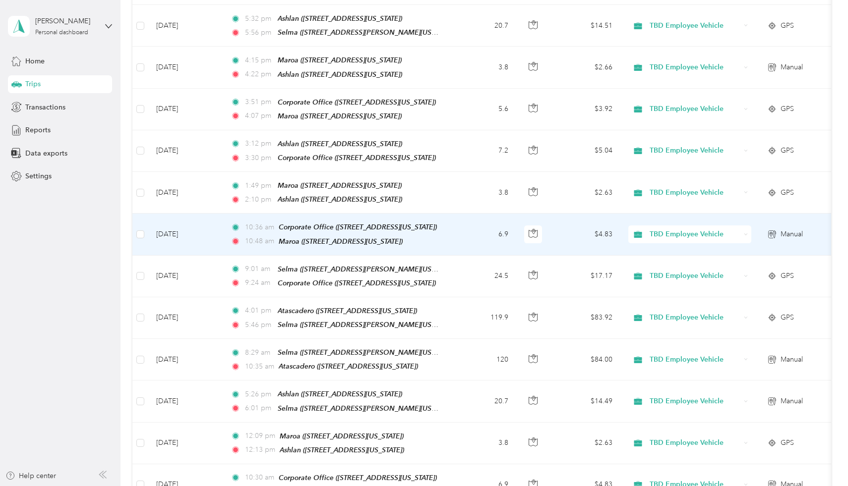
click at [179, 222] on td "[DATE]" at bounding box center [185, 235] width 74 height 42
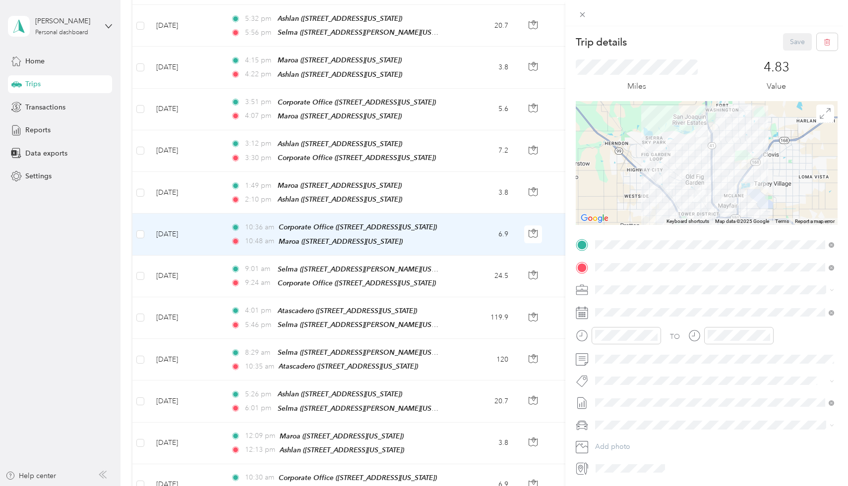
click at [186, 185] on div "Trip details Save This trip cannot be edited because it is either under review,…" at bounding box center [424, 243] width 848 height 486
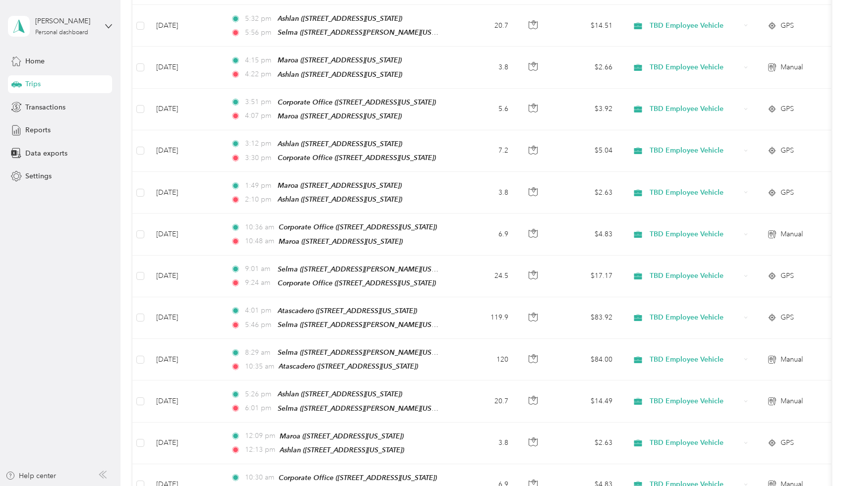
click at [186, 185] on td "[DATE]" at bounding box center [185, 193] width 74 height 42
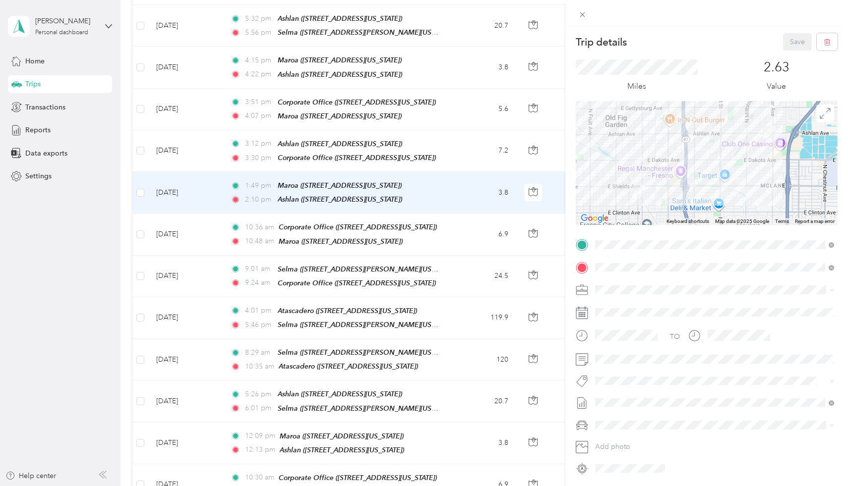
click at [188, 136] on div "Trip details Save This trip cannot be edited because it is either under review,…" at bounding box center [424, 243] width 848 height 486
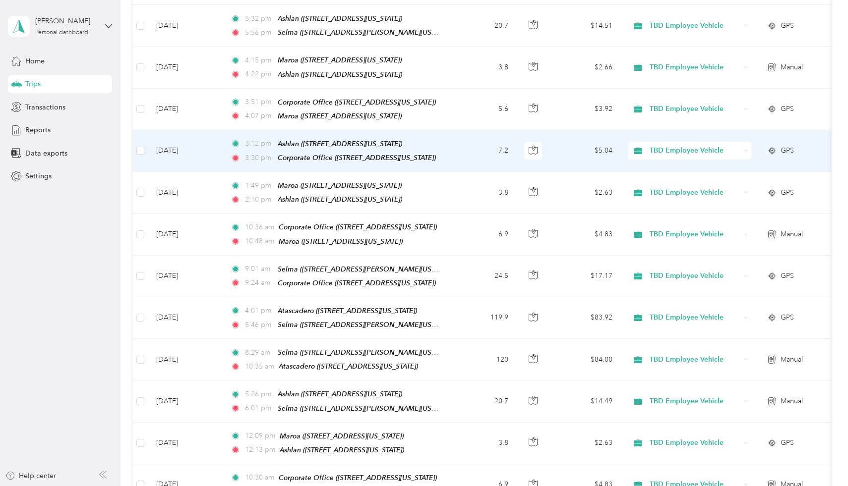
click at [188, 136] on td "[DATE]" at bounding box center [185, 151] width 74 height 42
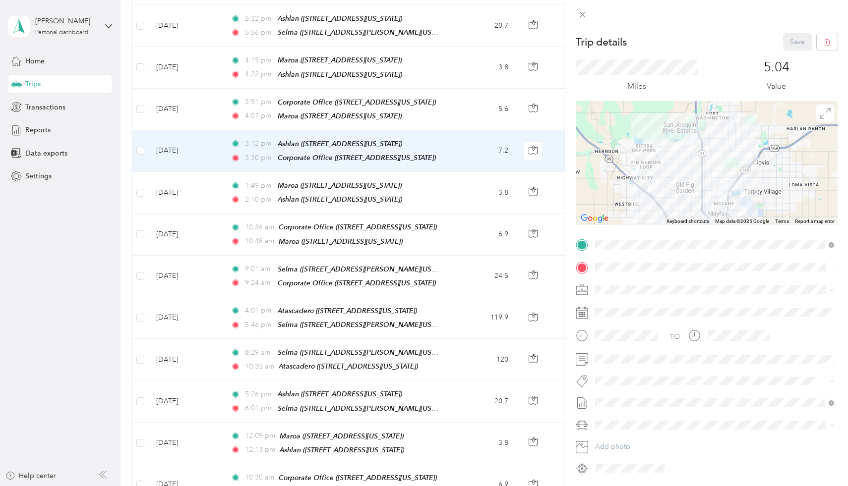
click at [193, 101] on div "Trip details Save This trip cannot be edited because it is either under review,…" at bounding box center [424, 243] width 848 height 486
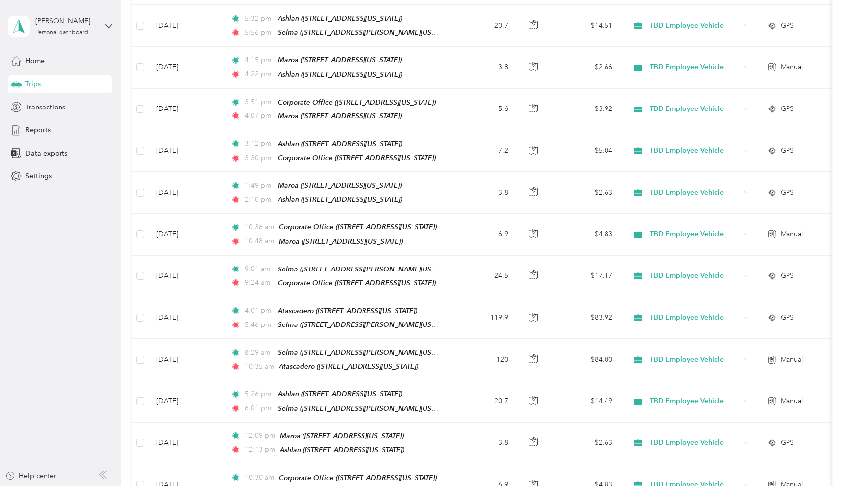
click at [193, 101] on div at bounding box center [424, 243] width 848 height 486
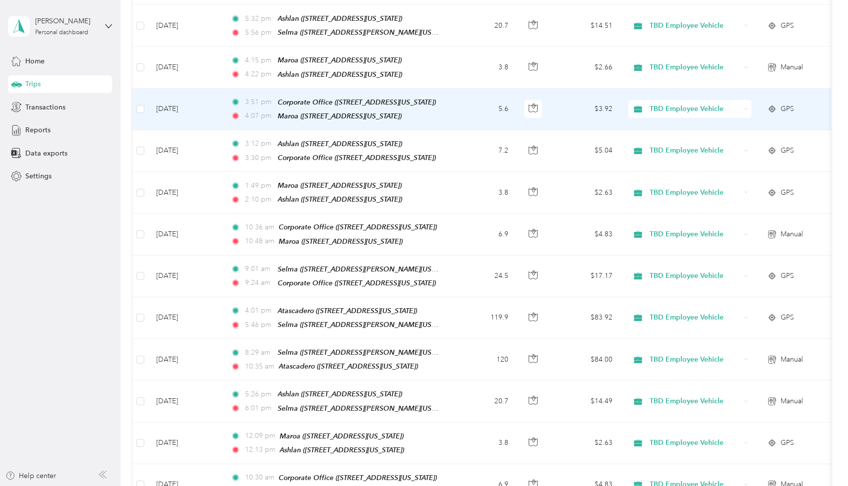
click at [193, 101] on td "[DATE]" at bounding box center [185, 110] width 74 height 42
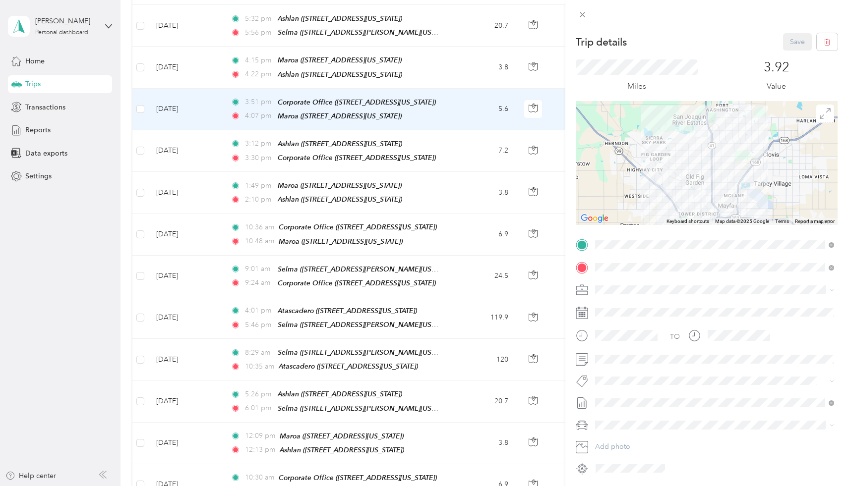
click at [191, 69] on div "Trip details Save This trip cannot be edited because it is either under review,…" at bounding box center [424, 243] width 848 height 486
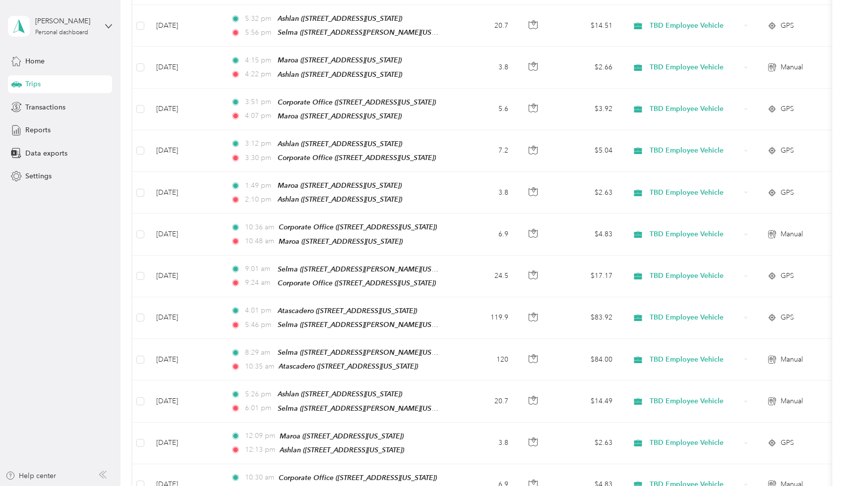
click at [191, 69] on div at bounding box center [424, 243] width 848 height 486
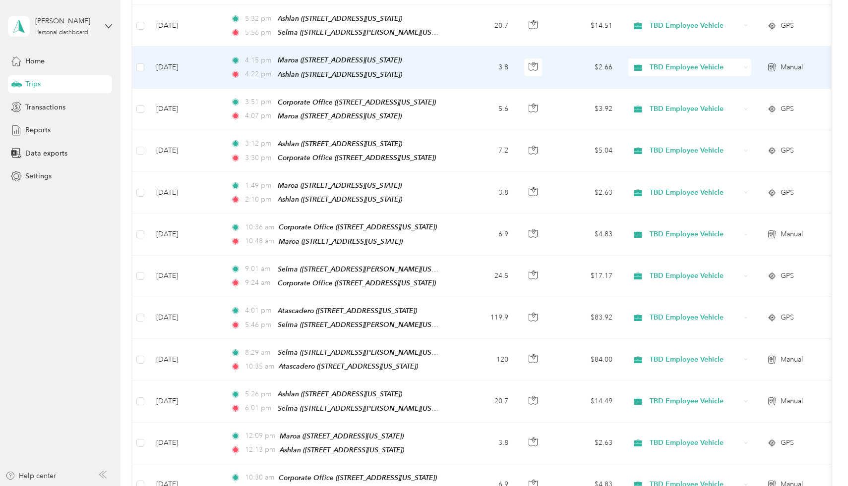
click at [191, 69] on td "[DATE]" at bounding box center [185, 68] width 74 height 42
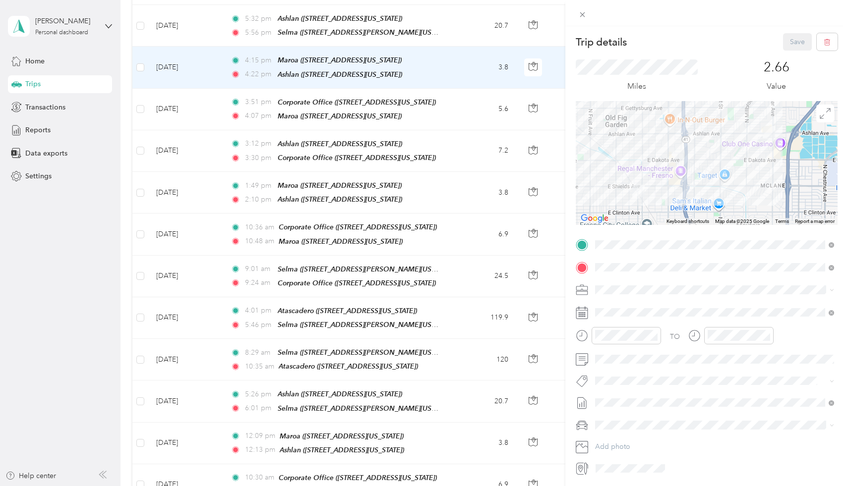
click at [113, 113] on div "Trip details Save This trip cannot be edited because it is either under review,…" at bounding box center [424, 243] width 848 height 486
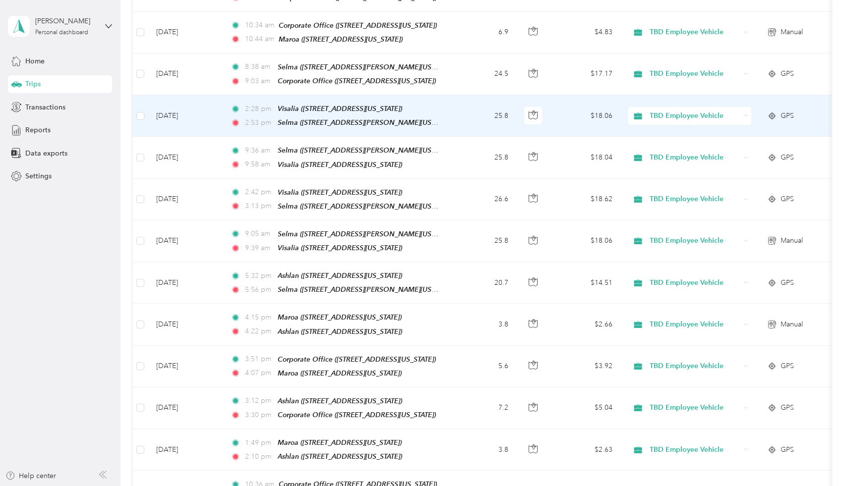
scroll to position [405, 0]
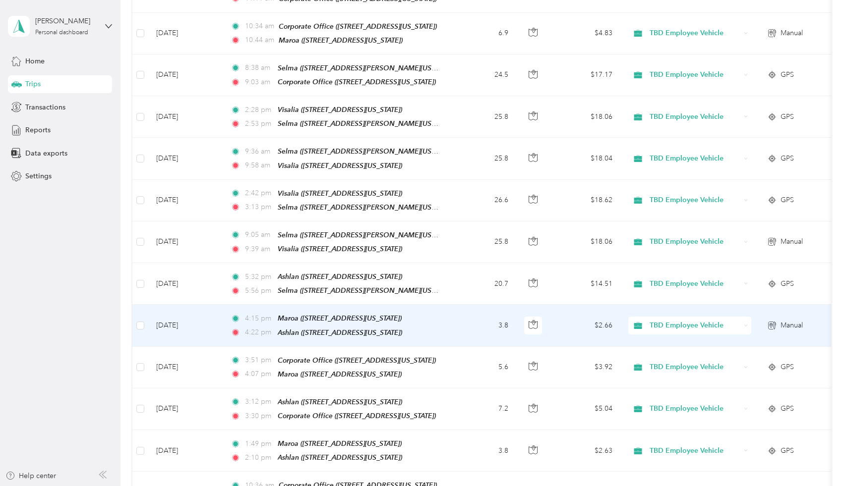
click at [175, 324] on td "[DATE]" at bounding box center [185, 326] width 74 height 42
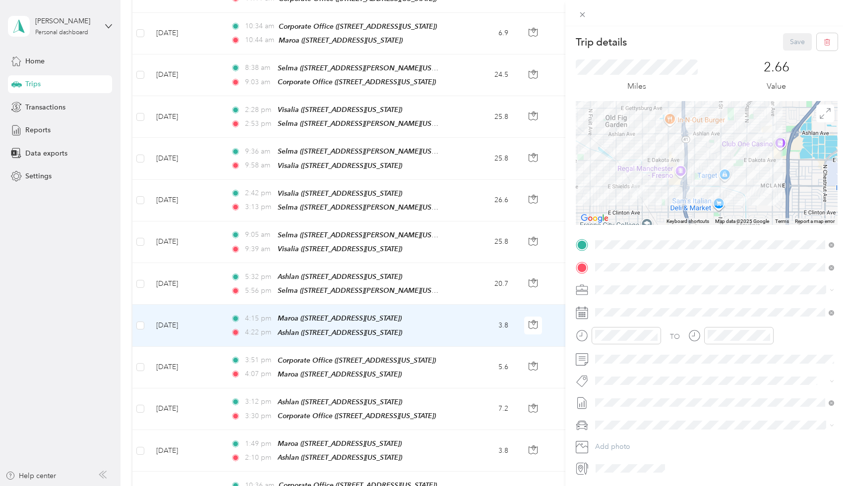
click at [187, 290] on div "Trip details Save This trip cannot be edited because it is either under review,…" at bounding box center [424, 243] width 848 height 486
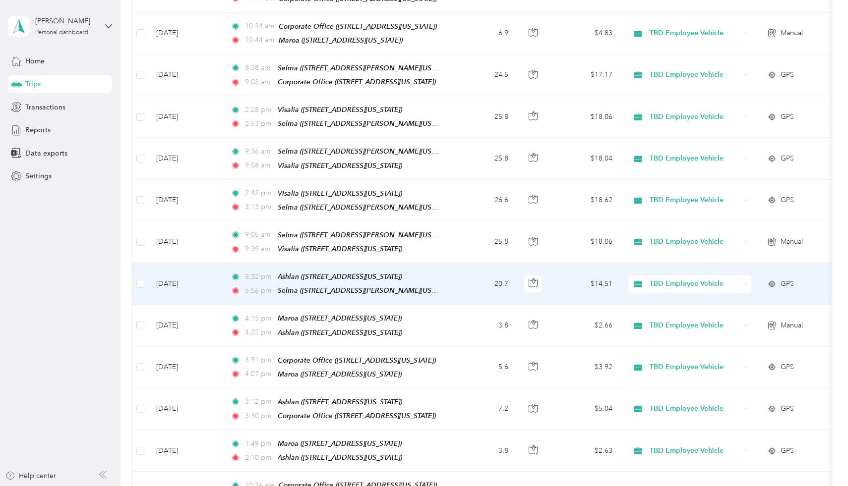
click at [185, 283] on td "[DATE]" at bounding box center [185, 284] width 74 height 42
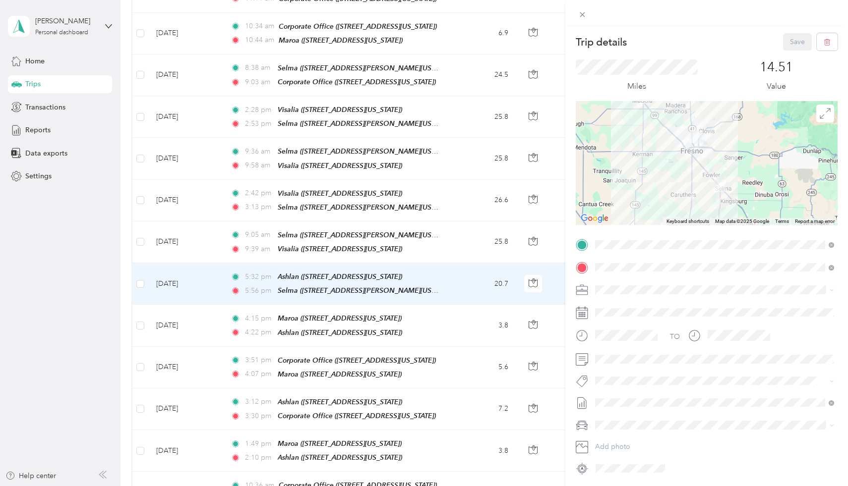
click at [187, 245] on div "Trip details Save This trip cannot be edited because it is either under review,…" at bounding box center [424, 243] width 848 height 486
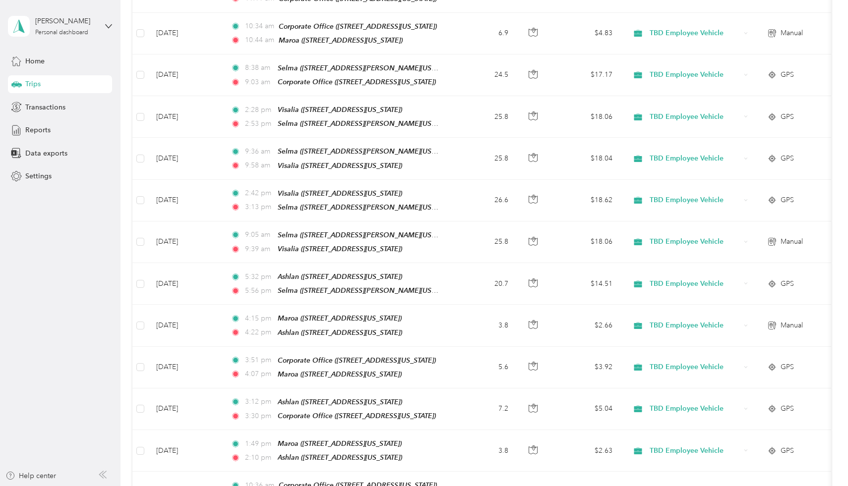
click at [187, 245] on div at bounding box center [424, 243] width 848 height 486
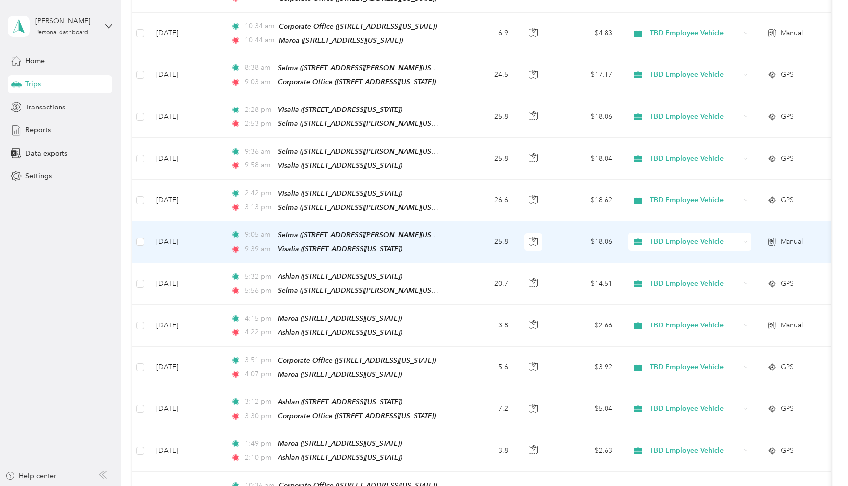
click at [188, 246] on td "[DATE]" at bounding box center [185, 243] width 74 height 42
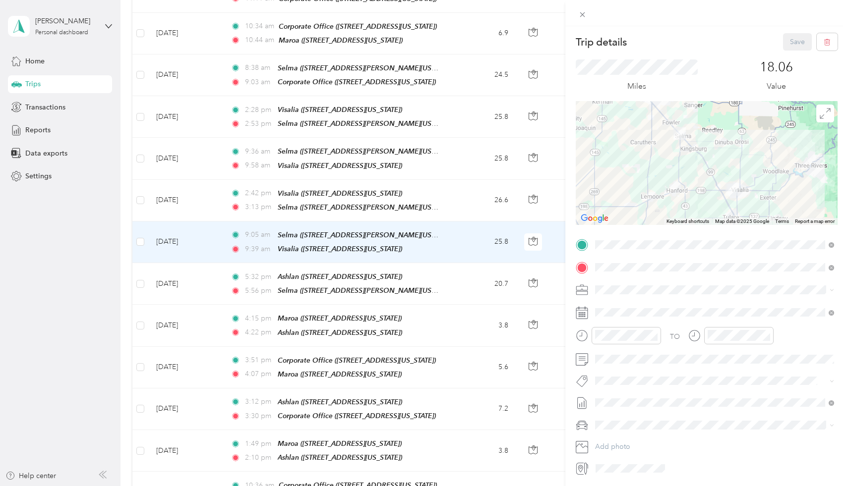
click at [189, 179] on div "Trip details Save This trip cannot be edited because it is either under review,…" at bounding box center [424, 243] width 848 height 486
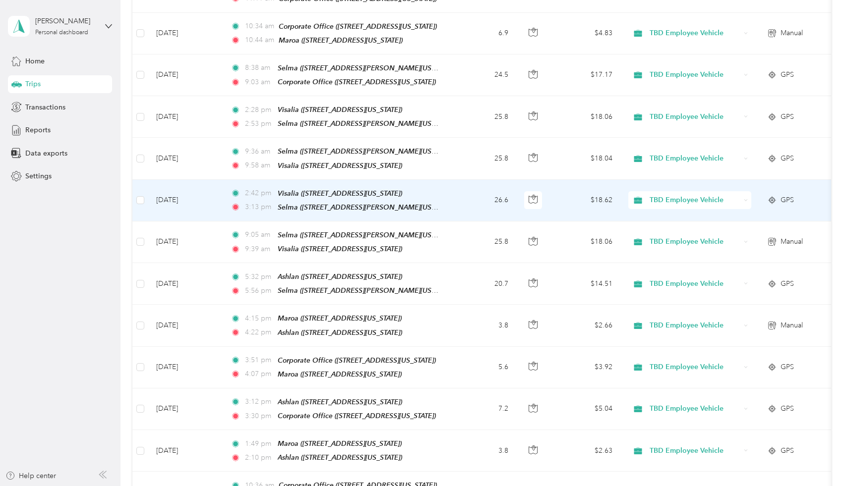
click at [189, 195] on td "[DATE]" at bounding box center [185, 201] width 74 height 42
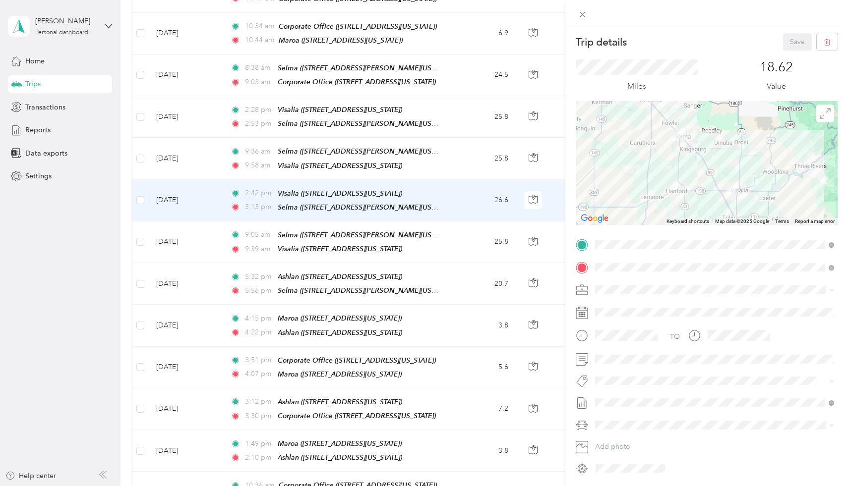
click at [198, 138] on div "Trip details Save This trip cannot be edited because it is either under review,…" at bounding box center [424, 243] width 848 height 486
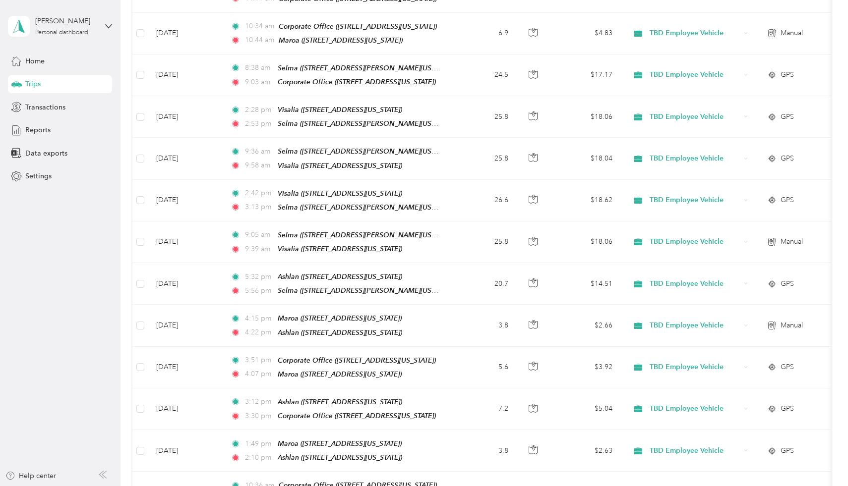
click at [198, 138] on div at bounding box center [424, 243] width 848 height 486
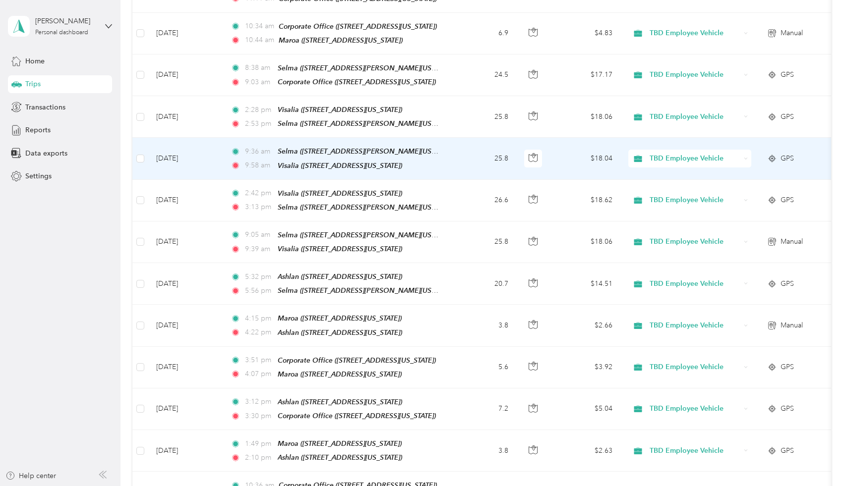
click at [198, 148] on td "[DATE]" at bounding box center [185, 159] width 74 height 42
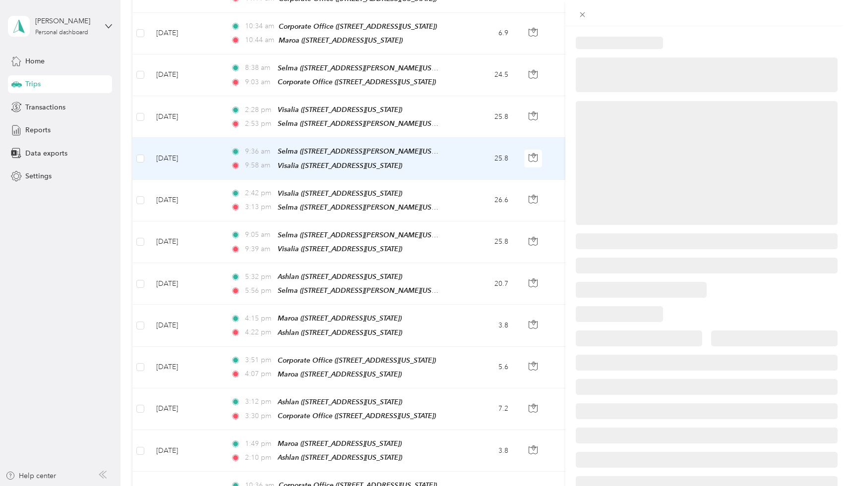
click at [198, 148] on div at bounding box center [424, 243] width 848 height 486
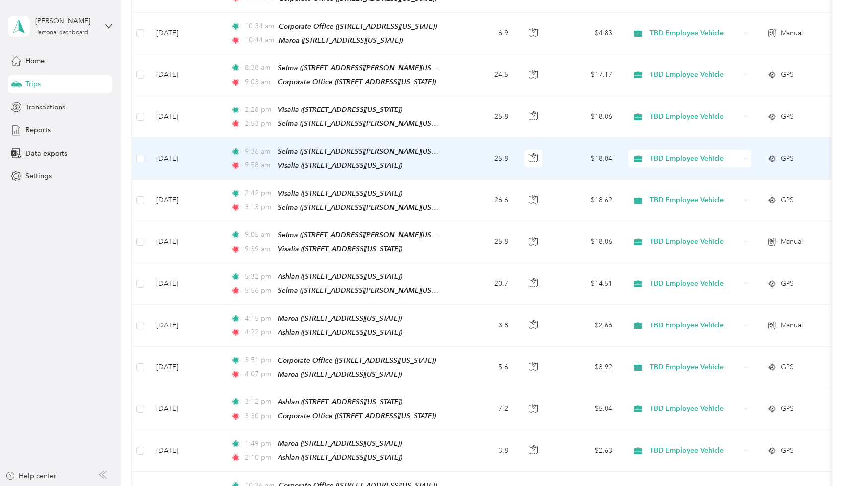
click at [198, 148] on td "[DATE]" at bounding box center [185, 159] width 74 height 42
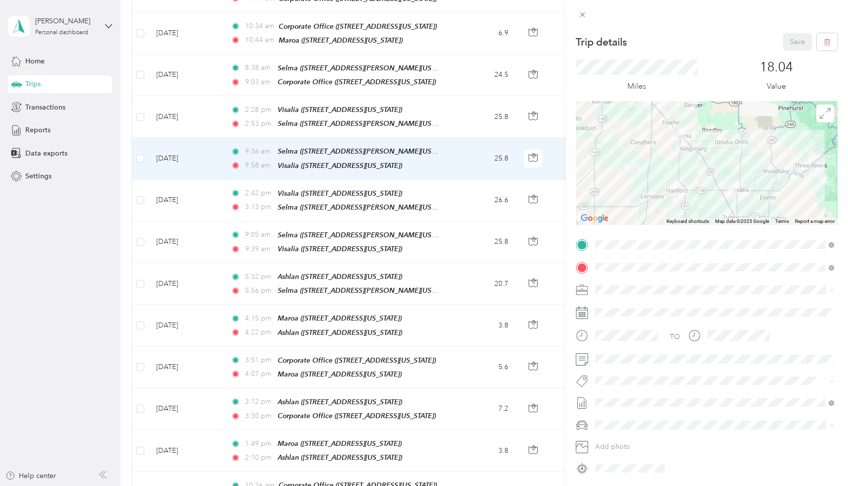
click at [200, 99] on div "Trip details Save This trip cannot be edited because it is either under review,…" at bounding box center [424, 243] width 848 height 486
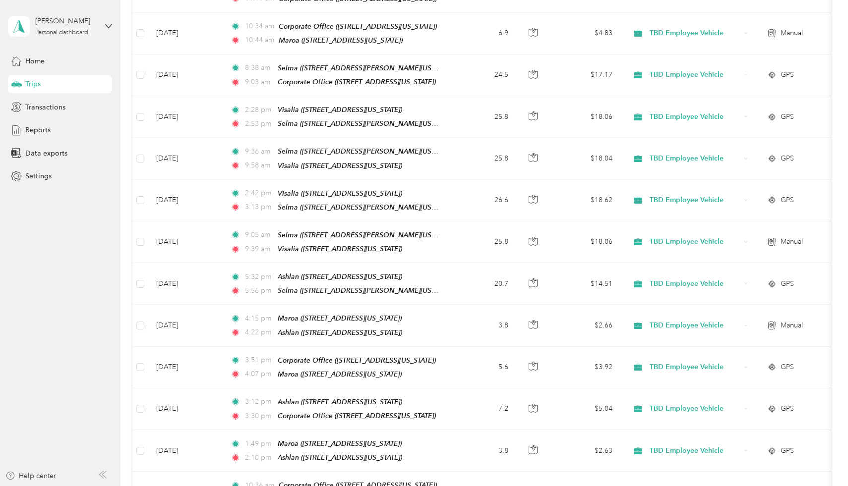
click at [200, 99] on div at bounding box center [424, 243] width 848 height 486
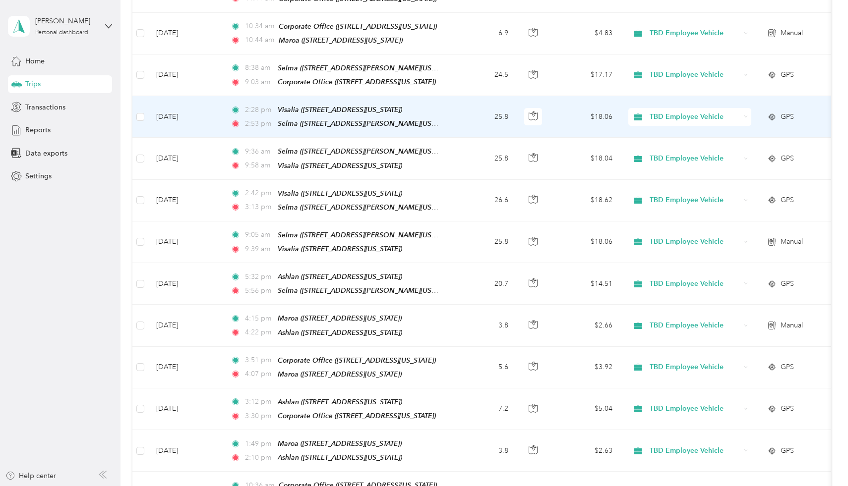
click at [195, 109] on td "[DATE]" at bounding box center [185, 117] width 74 height 42
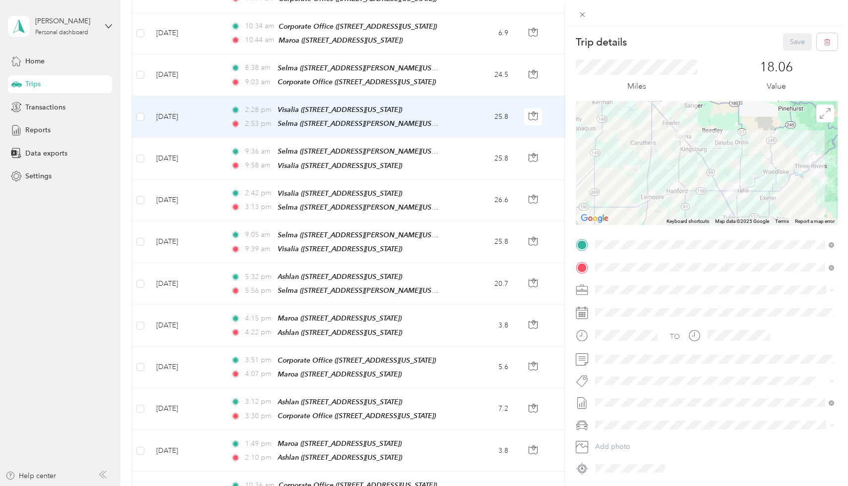
click at [191, 77] on div "Trip details Save This trip cannot be edited because it is either under review,…" at bounding box center [424, 243] width 848 height 486
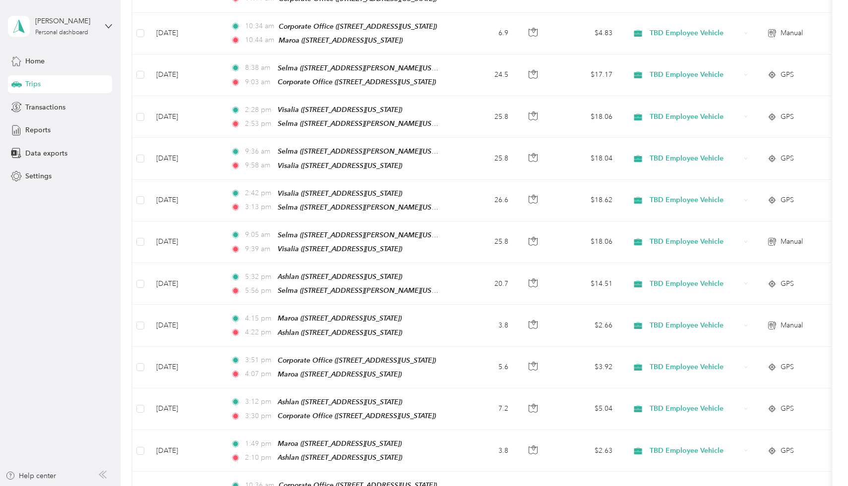
click at [191, 77] on div at bounding box center [424, 243] width 848 height 486
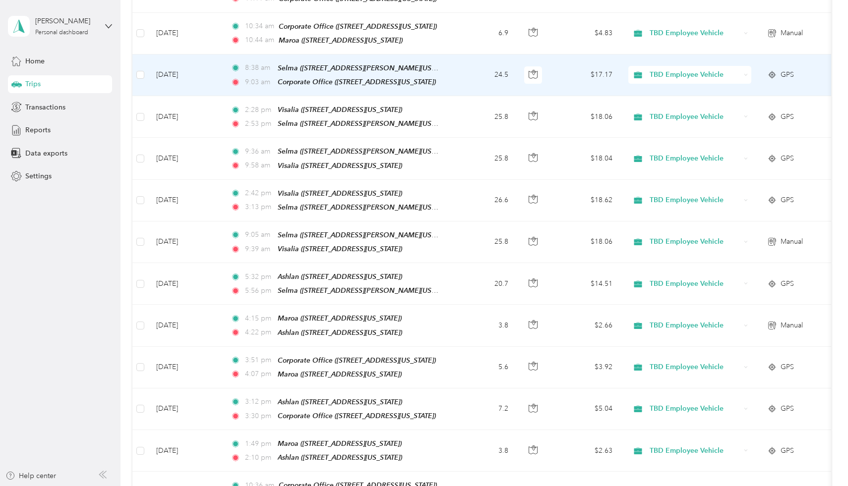
click at [191, 77] on td "[DATE]" at bounding box center [185, 76] width 74 height 42
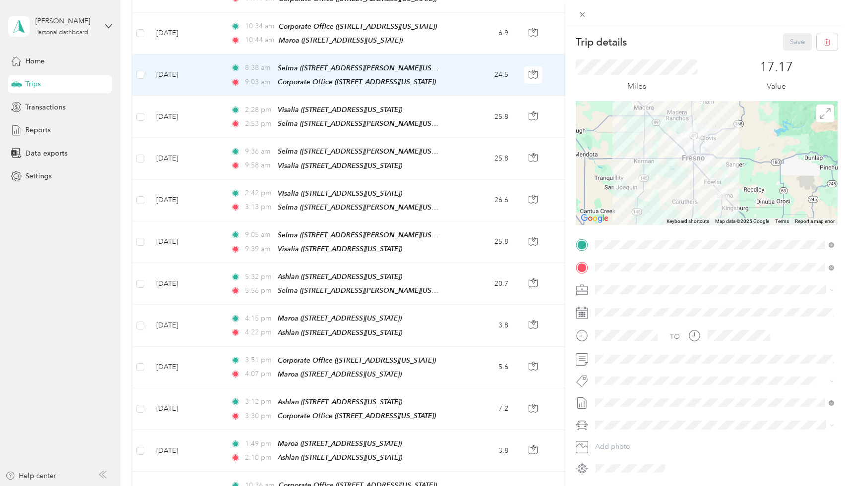
click at [190, 43] on div "Trip details Save This trip cannot be edited because it is either under review,…" at bounding box center [424, 243] width 848 height 486
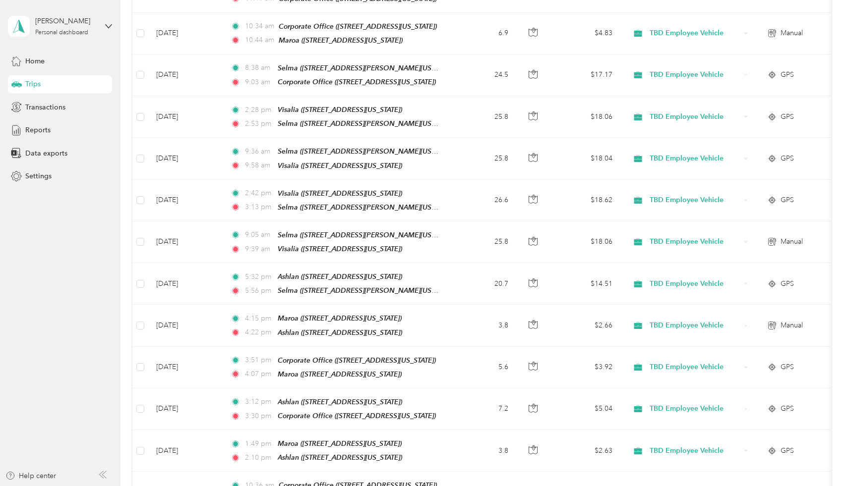
click at [190, 43] on div at bounding box center [424, 243] width 848 height 486
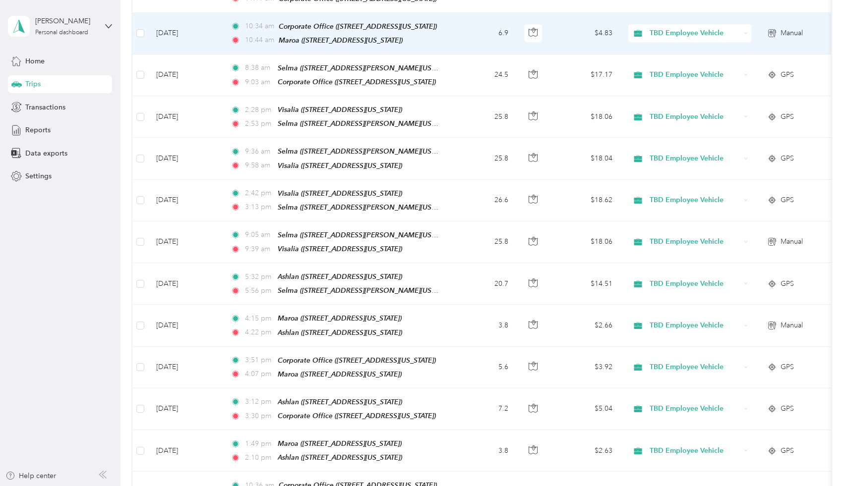
click at [191, 34] on td "[DATE]" at bounding box center [185, 34] width 74 height 42
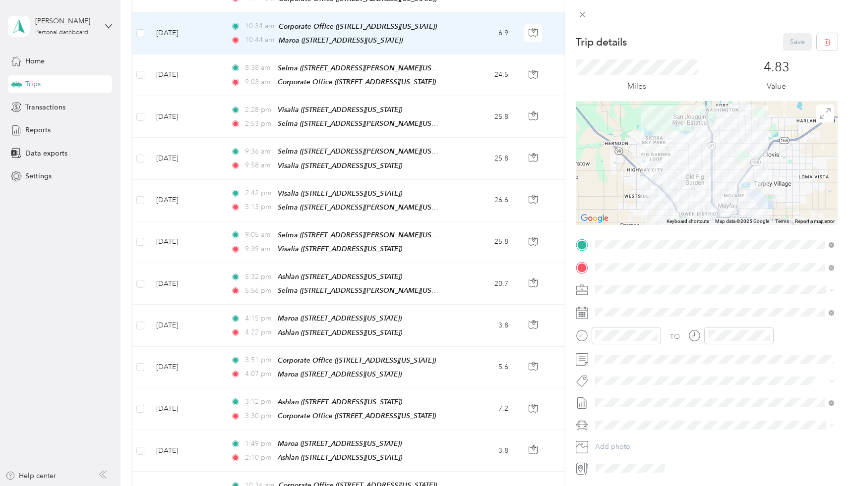
click at [191, 34] on div "Trip details Save This trip cannot be edited because it is either under review,…" at bounding box center [424, 243] width 848 height 486
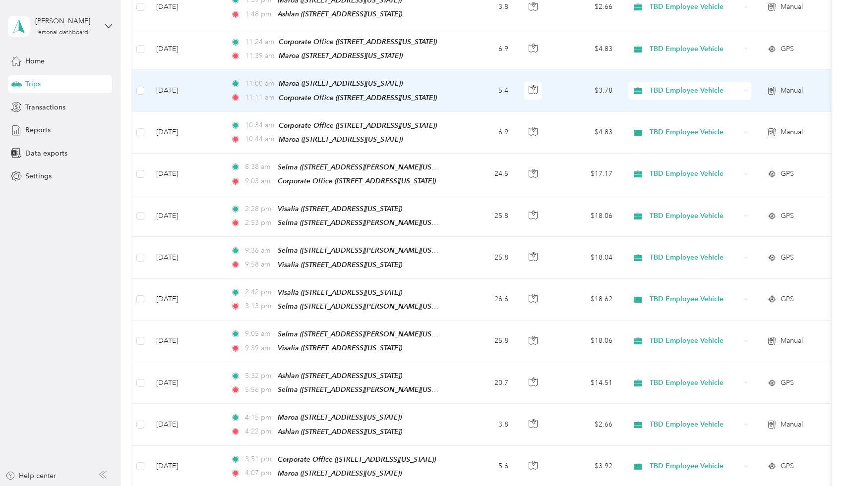
scroll to position [301, 0]
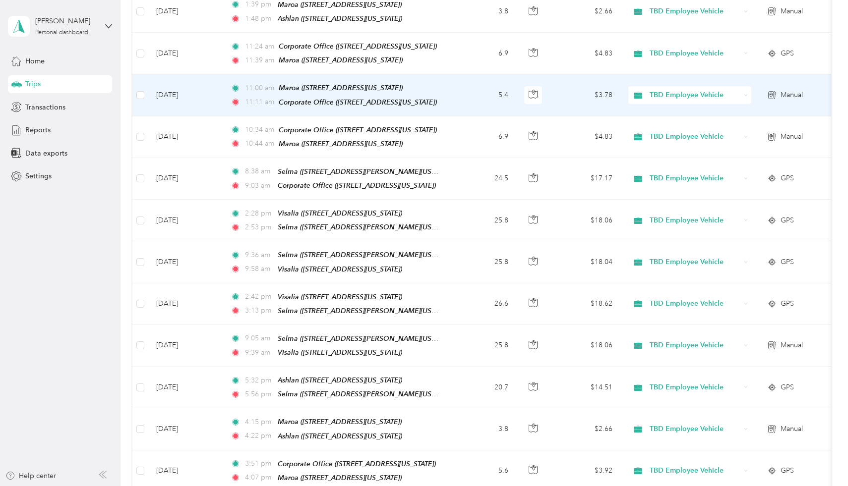
click at [187, 96] on td "[DATE]" at bounding box center [185, 95] width 74 height 42
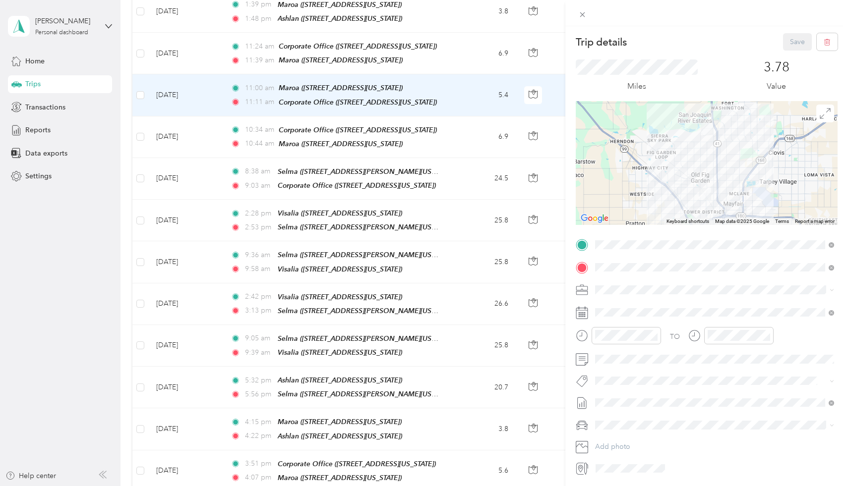
click at [192, 51] on div "Trip details Save This trip cannot be edited because it is either under review,…" at bounding box center [424, 243] width 848 height 486
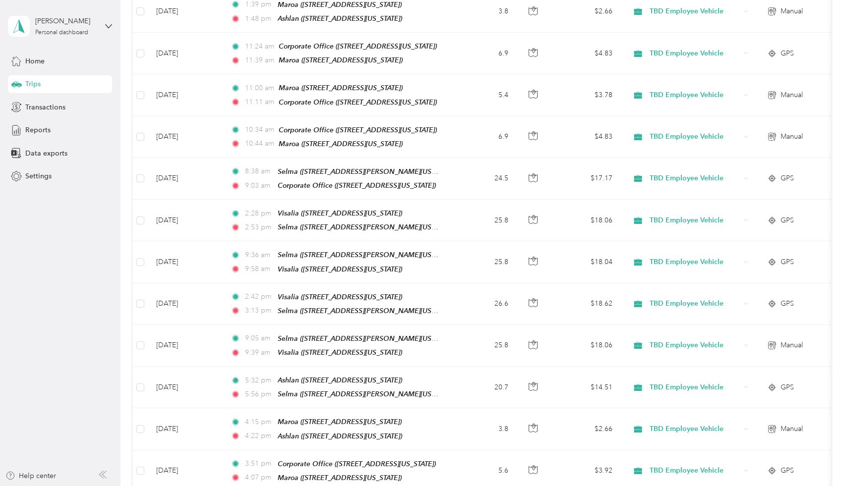
click at [192, 51] on div at bounding box center [424, 243] width 848 height 486
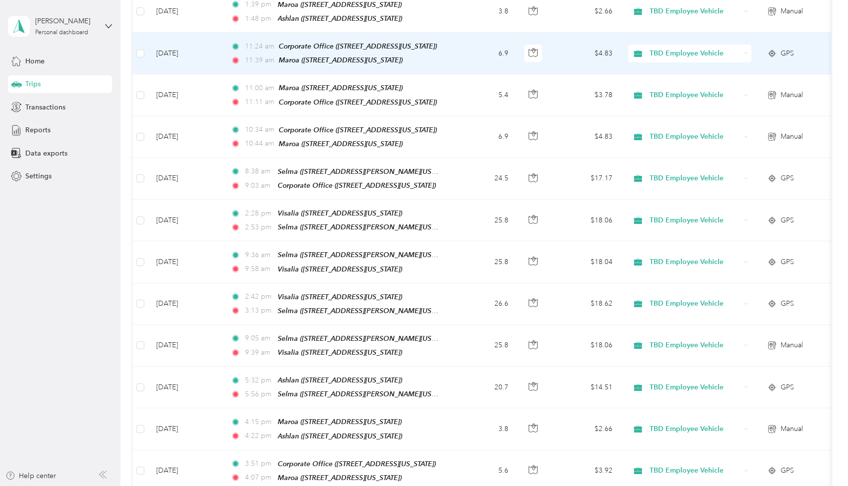
click at [192, 51] on td "[DATE]" at bounding box center [185, 54] width 74 height 42
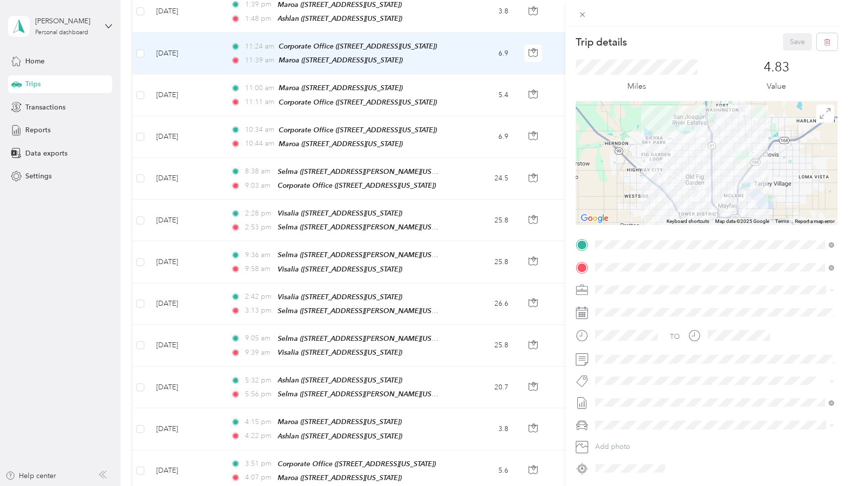
click at [192, 51] on div "Trip details Save This trip cannot be edited because it is either under review,…" at bounding box center [424, 243] width 848 height 486
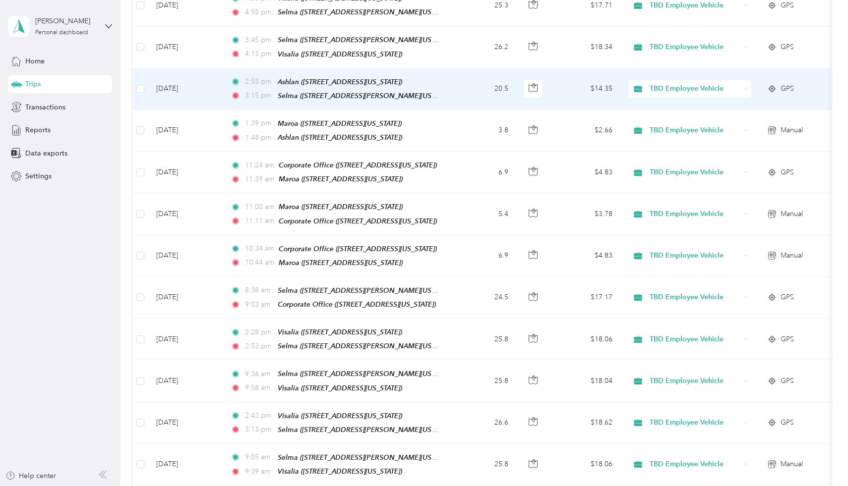
scroll to position [171, 0]
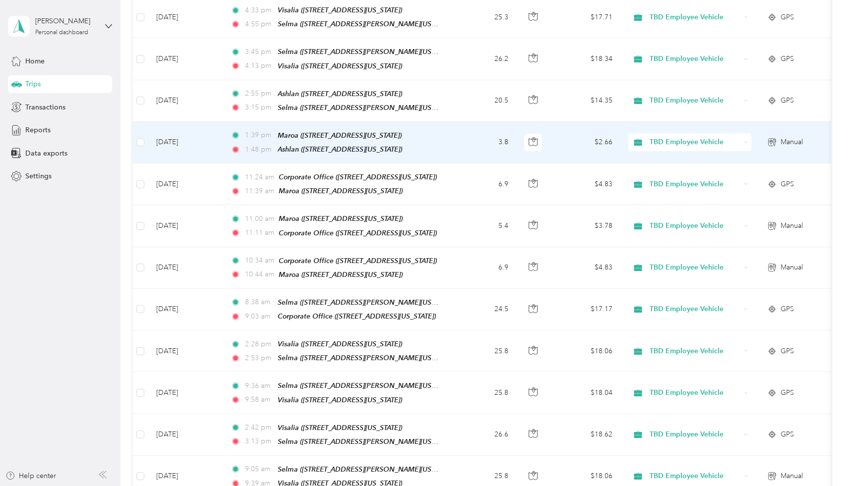
click at [187, 135] on td "[DATE]" at bounding box center [185, 143] width 74 height 42
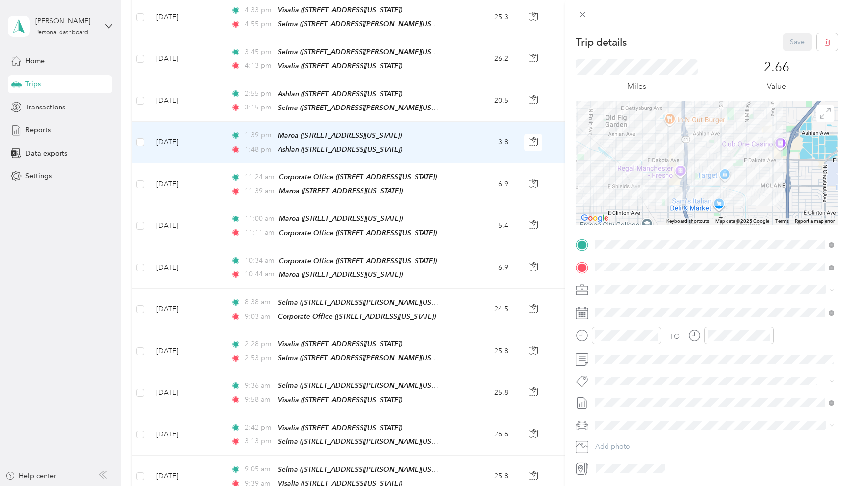
click at [193, 106] on div "Trip details Save This trip cannot be edited because it is either under review,…" at bounding box center [424, 243] width 848 height 486
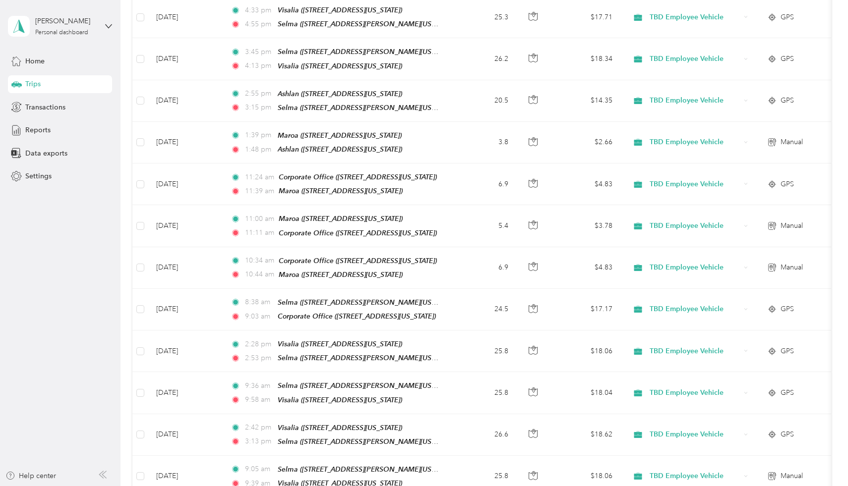
click at [193, 106] on div at bounding box center [424, 243] width 848 height 486
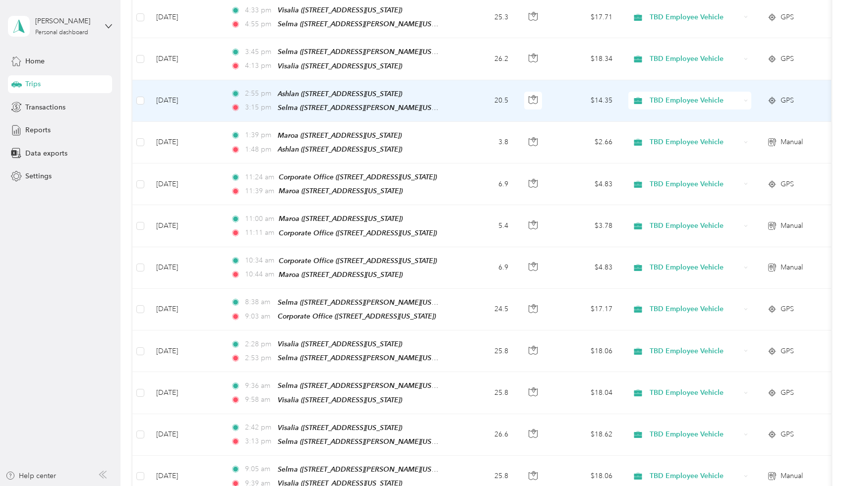
click at [193, 106] on td "[DATE]" at bounding box center [185, 101] width 74 height 42
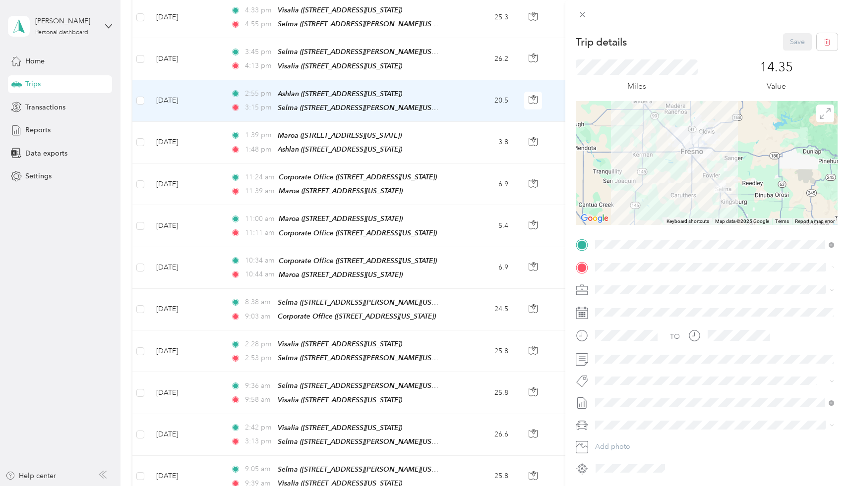
click at [196, 67] on div "Trip details Save This trip cannot be edited because it is either under review,…" at bounding box center [424, 243] width 848 height 486
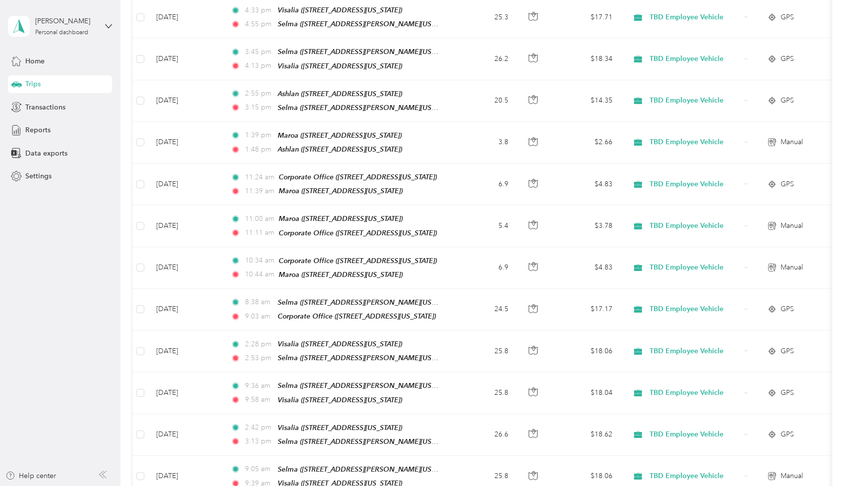
click at [196, 67] on div at bounding box center [424, 243] width 848 height 486
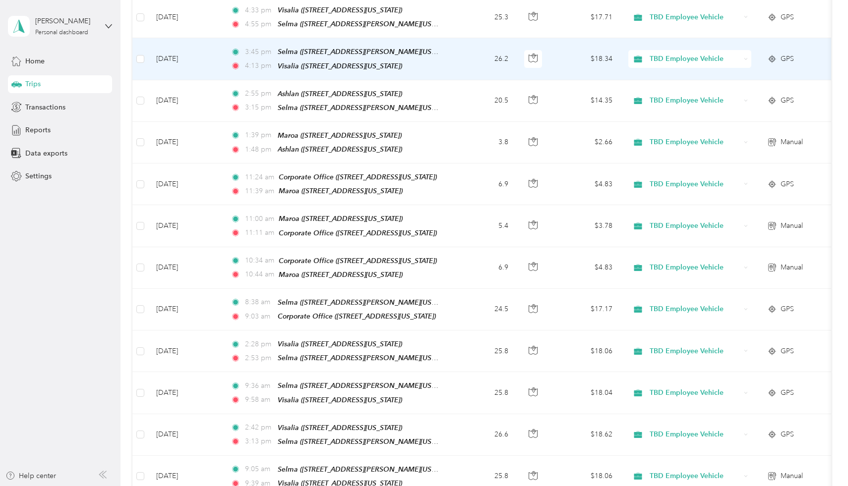
click at [196, 67] on td "[DATE]" at bounding box center [185, 59] width 74 height 42
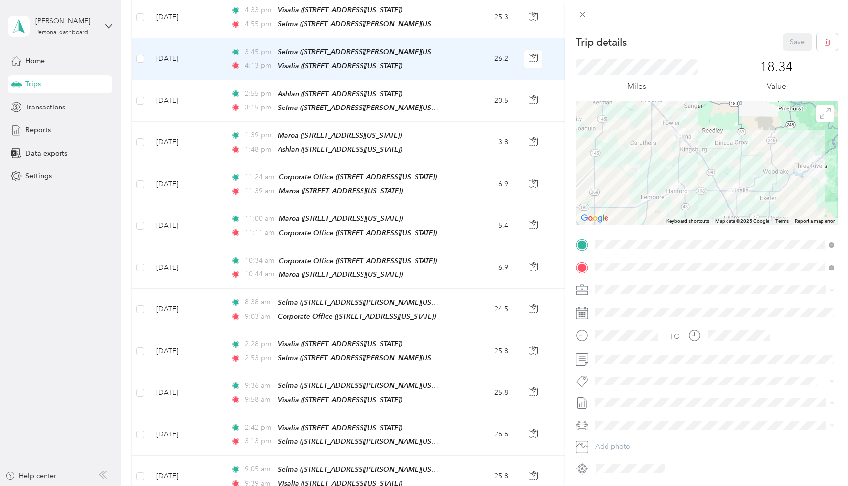
click at [629, 435] on span "[DATE] - [DATE]" at bounding box center [620, 435] width 50 height 10
click at [796, 43] on button "Save" at bounding box center [797, 41] width 29 height 17
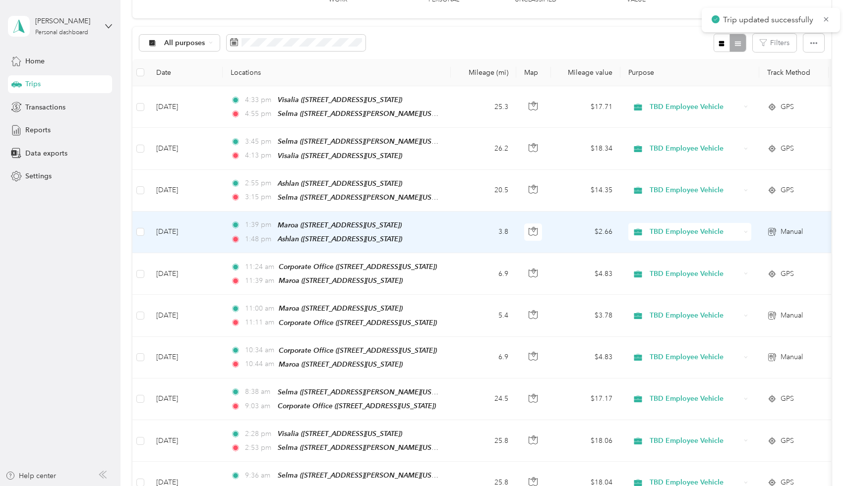
scroll to position [73, 0]
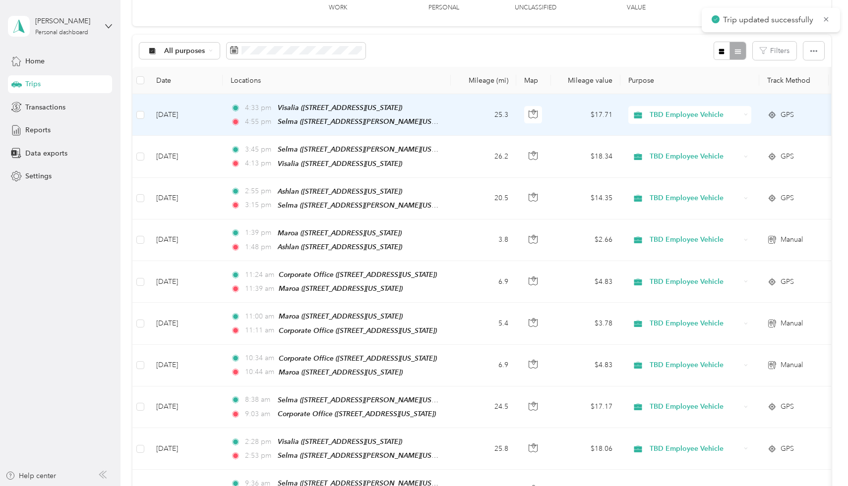
click at [191, 115] on td "[DATE]" at bounding box center [185, 115] width 74 height 42
click at [191, 486] on div at bounding box center [421, 486] width 843 height 0
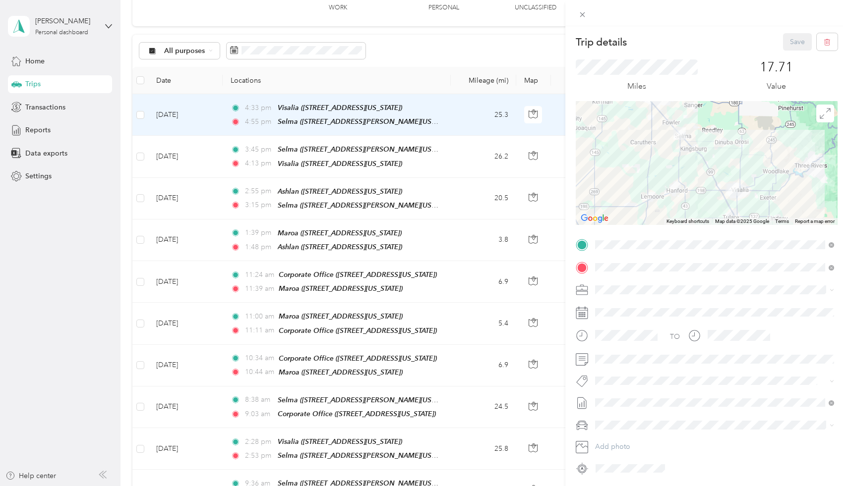
click at [51, 126] on div "Trip details Save This trip cannot be edited because it is either under review,…" at bounding box center [424, 243] width 848 height 486
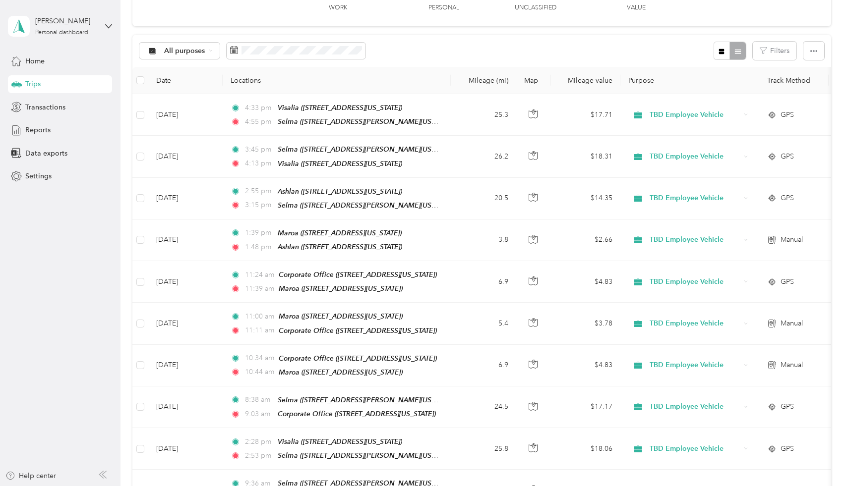
click at [51, 126] on div at bounding box center [424, 243] width 848 height 486
click at [51, 126] on div "Reports" at bounding box center [60, 130] width 104 height 18
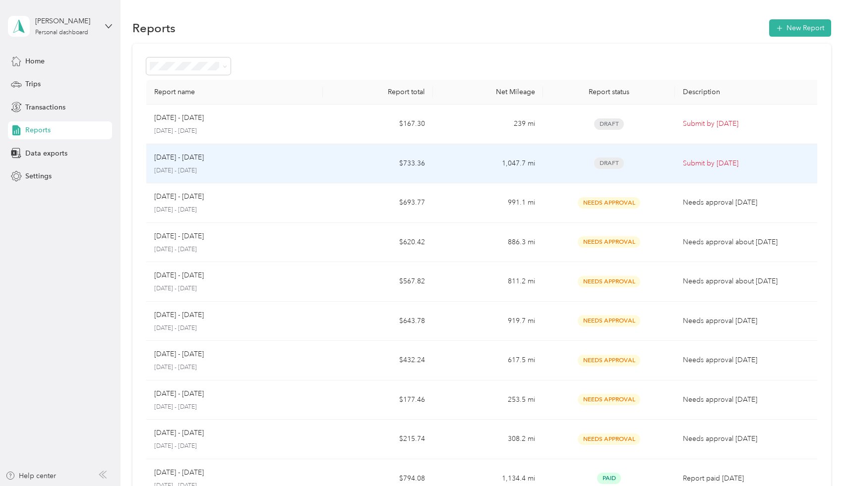
click at [359, 164] on td "$733.36" at bounding box center [378, 164] width 110 height 40
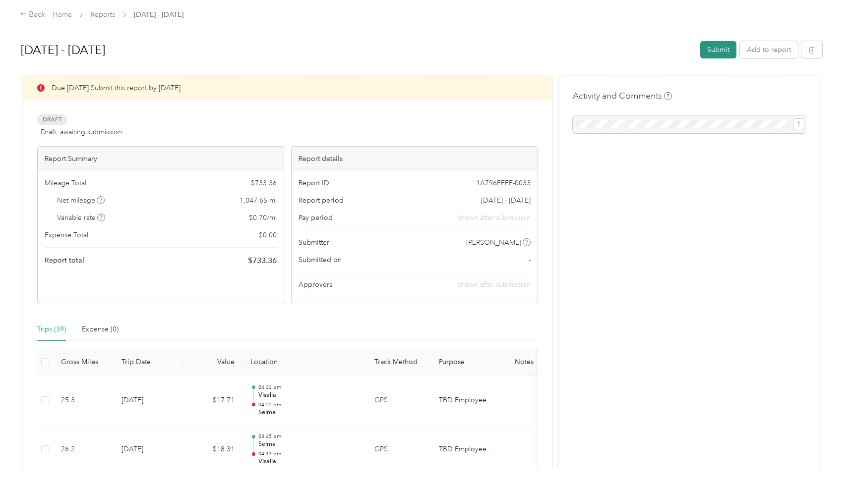
click at [720, 49] on button "Submit" at bounding box center [718, 49] width 36 height 17
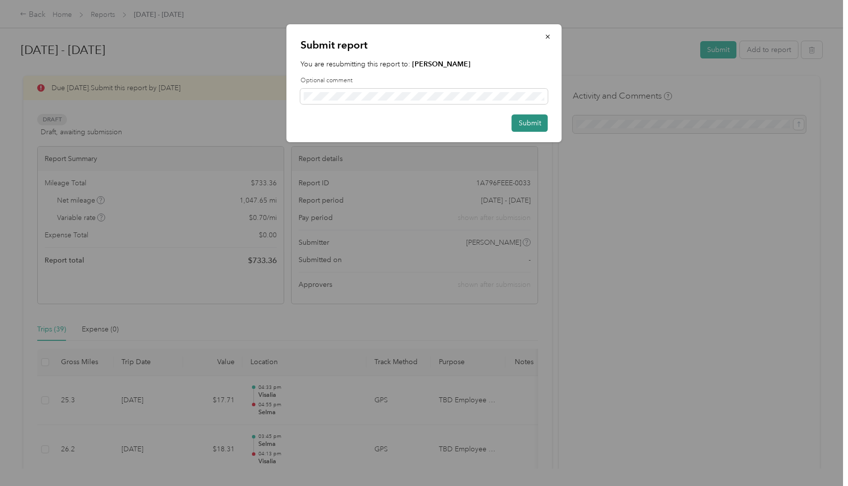
click at [535, 123] on button "Submit" at bounding box center [530, 123] width 36 height 17
